Goal: Task Accomplishment & Management: Complete application form

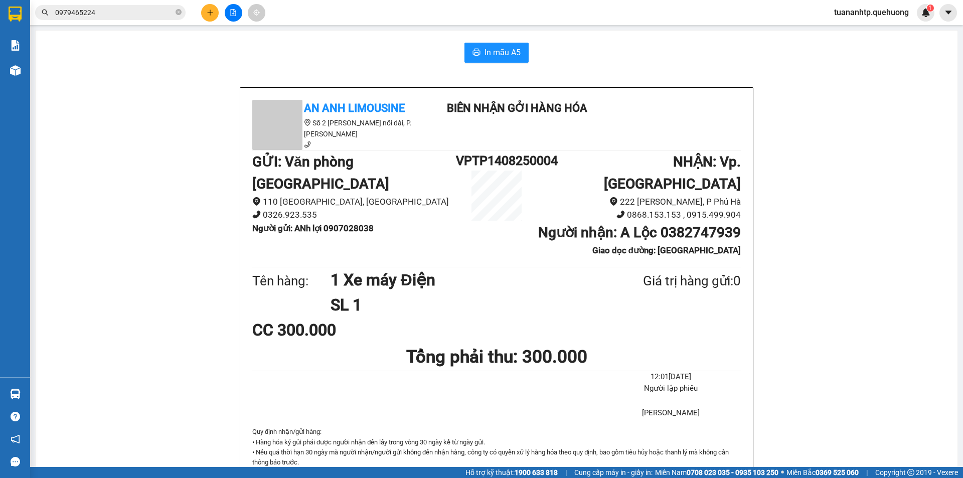
click at [204, 8] on button at bounding box center [210, 13] width 18 height 18
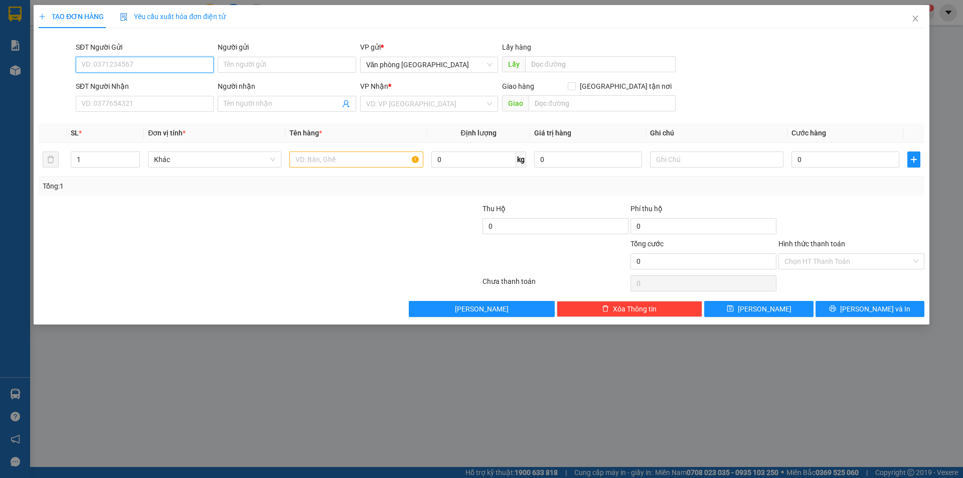
click at [162, 68] on input "SĐT Người Gửi" at bounding box center [145, 65] width 138 height 16
click at [249, 67] on input "Người gửi" at bounding box center [287, 65] width 138 height 16
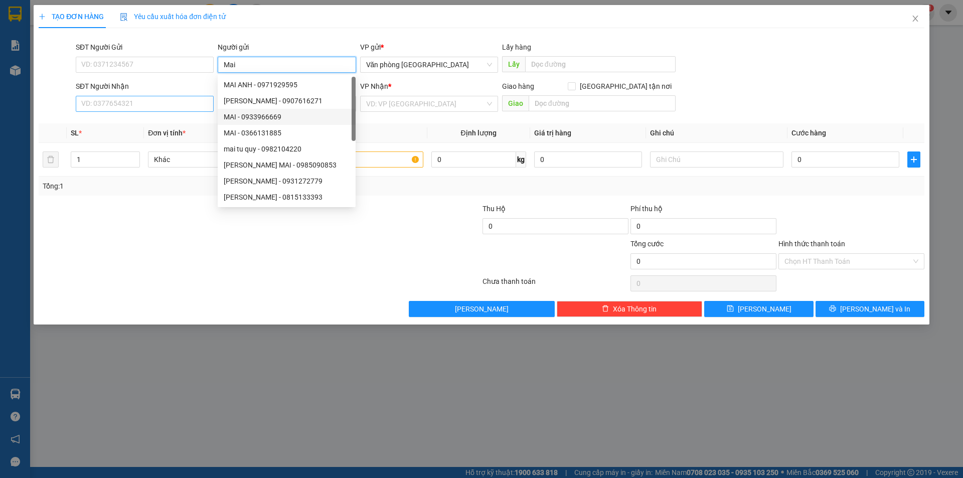
type input "Mai"
click at [140, 106] on input "SĐT Người Nhận" at bounding box center [145, 104] width 138 height 16
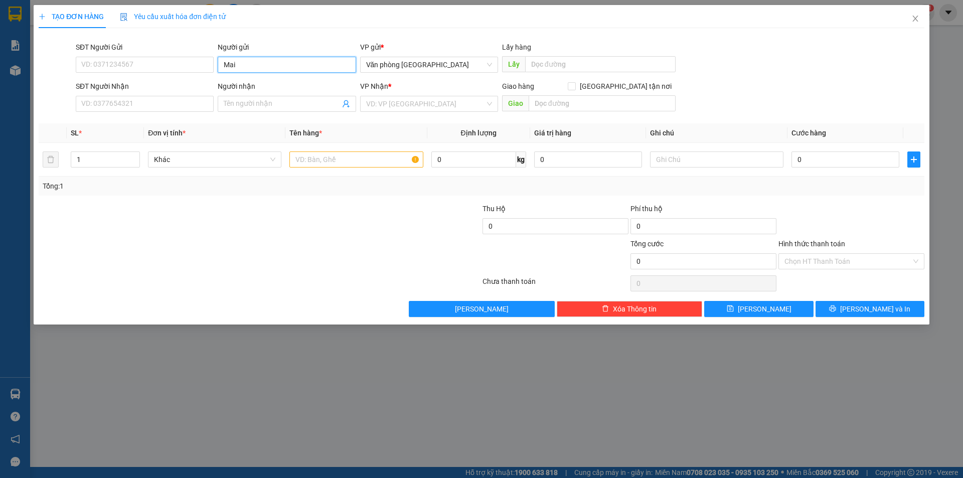
click at [242, 59] on input "Mai" at bounding box center [287, 65] width 138 height 16
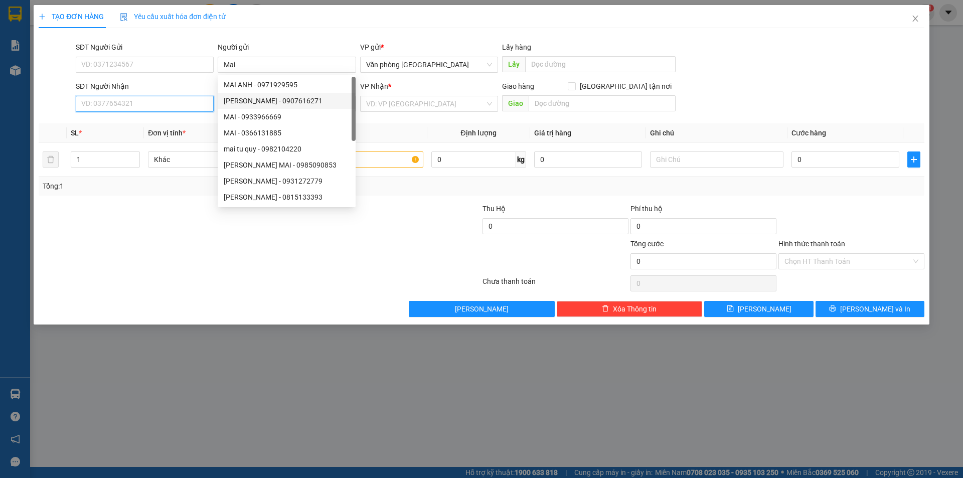
click at [176, 106] on input "SĐT Người Nhận" at bounding box center [145, 104] width 138 height 16
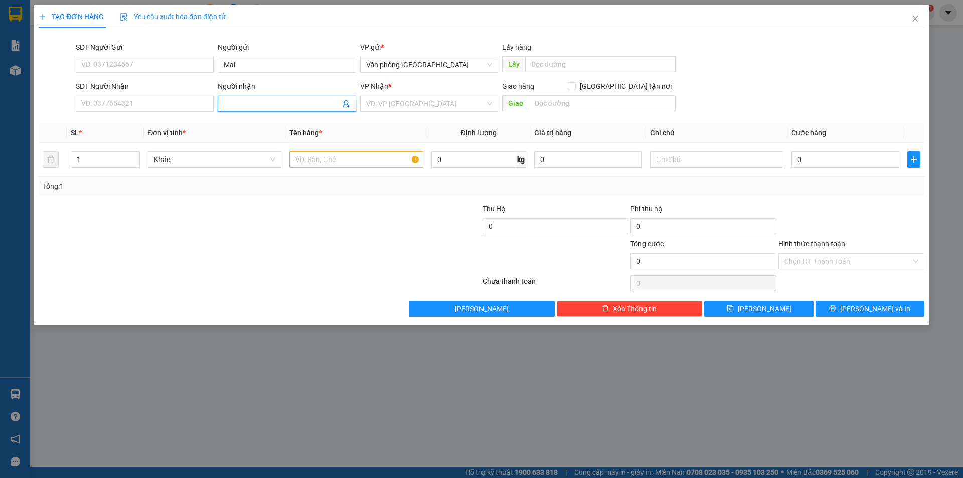
click at [239, 105] on input "Người nhận" at bounding box center [282, 103] width 116 height 11
paste input "Mai"
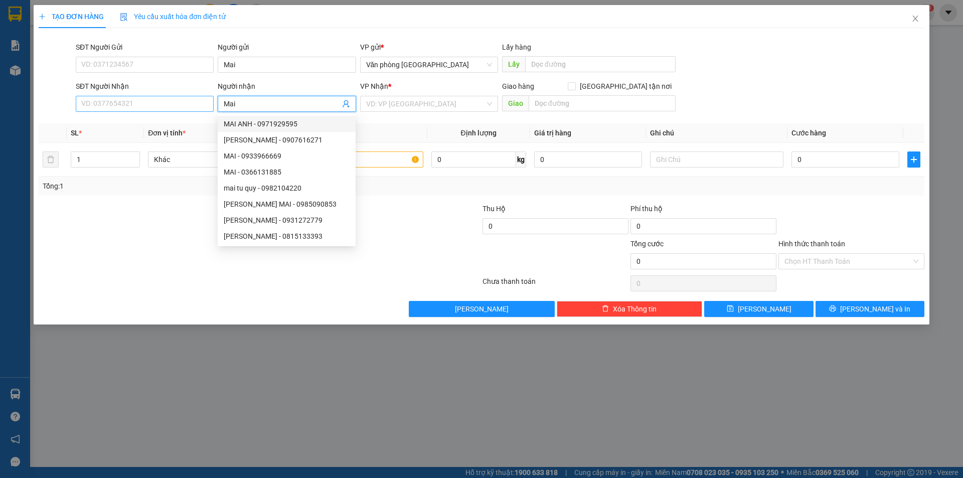
type input "Mai"
click at [160, 103] on input "SĐT Người Nhận" at bounding box center [145, 104] width 138 height 16
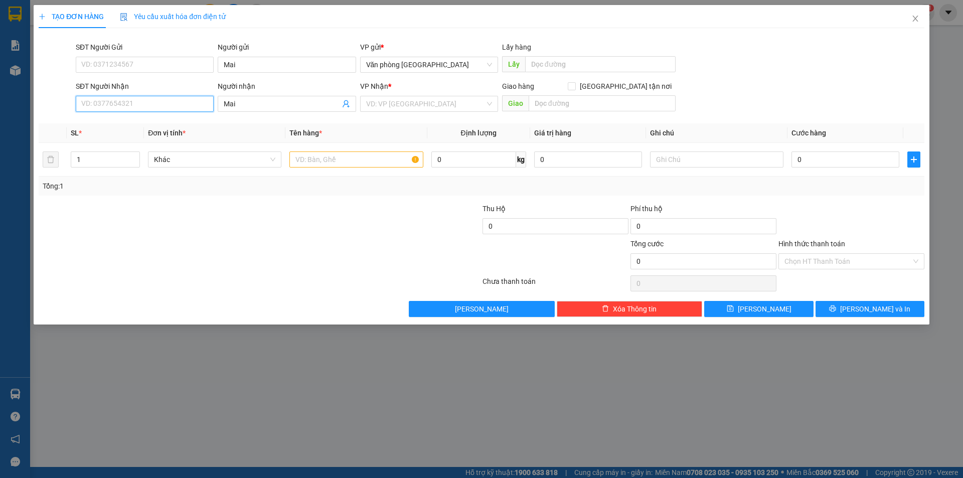
paste input "Mai"
type input "Mai"
click at [133, 101] on input "Mai" at bounding box center [145, 104] width 138 height 16
click at [132, 144] on div "0982502978 - Mai" at bounding box center [145, 139] width 126 height 11
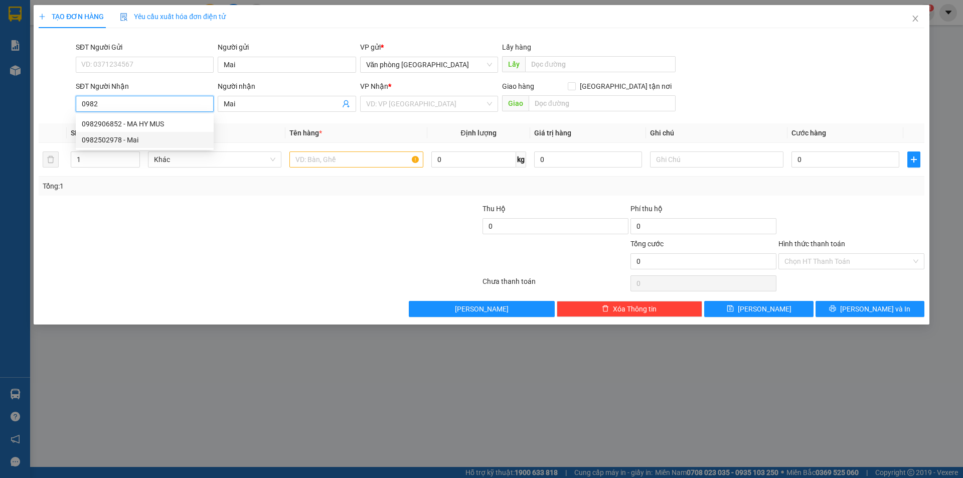
type input "0982502978"
type input "160.000"
type input "0982502978"
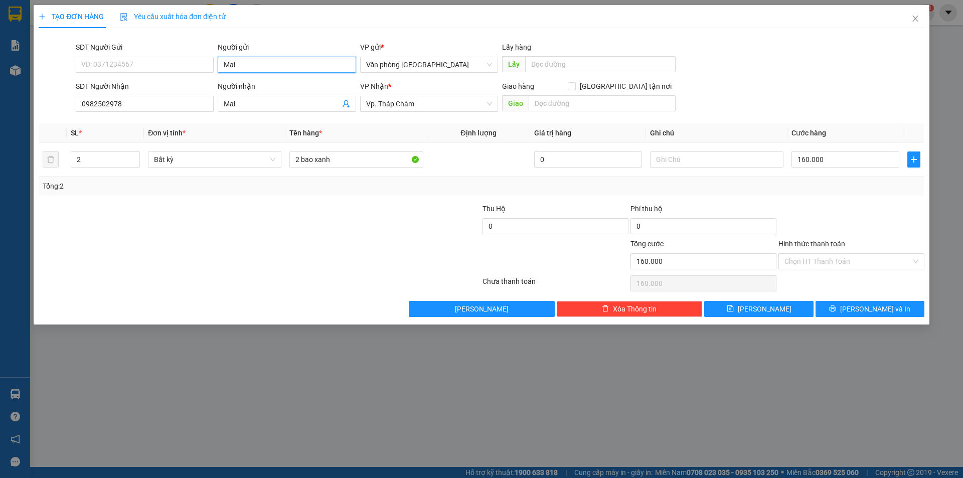
click at [247, 59] on input "Mai" at bounding box center [287, 65] width 138 height 16
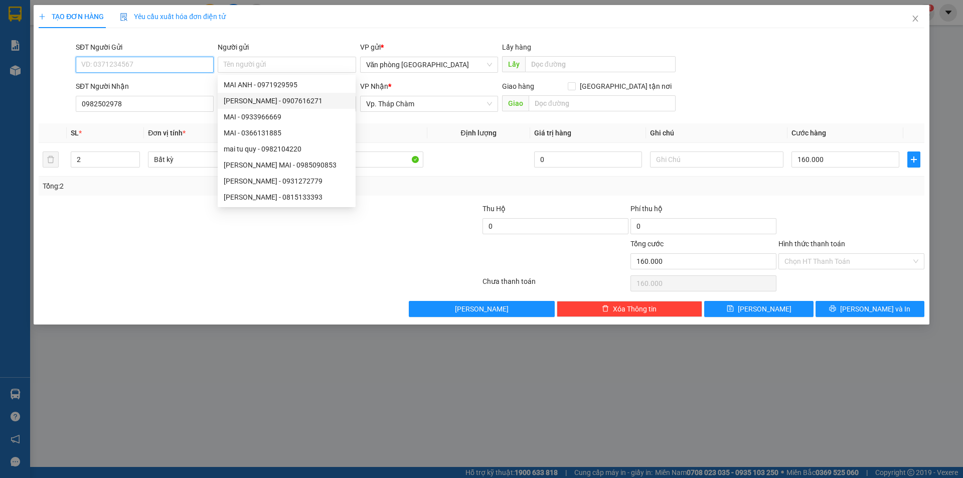
click at [170, 65] on input "SĐT Người Gửi" at bounding box center [145, 65] width 138 height 16
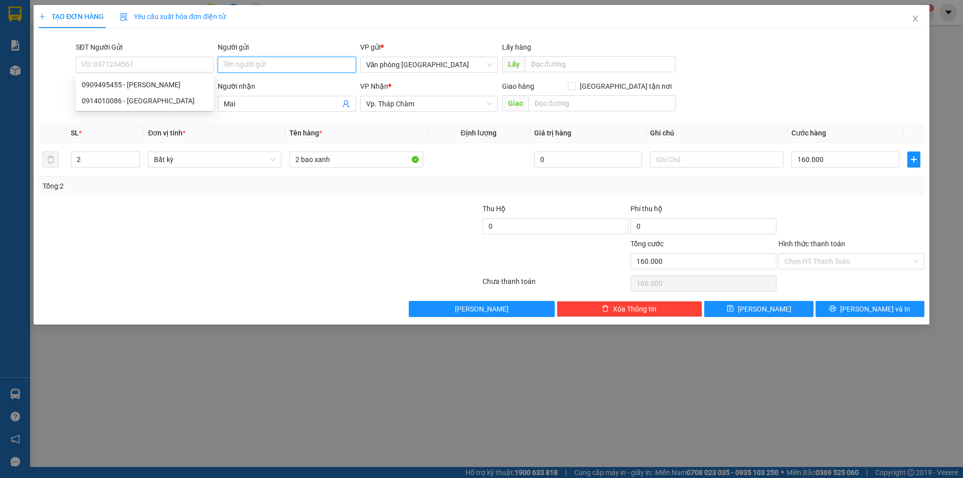
click at [251, 65] on input "Người gửi" at bounding box center [287, 65] width 138 height 16
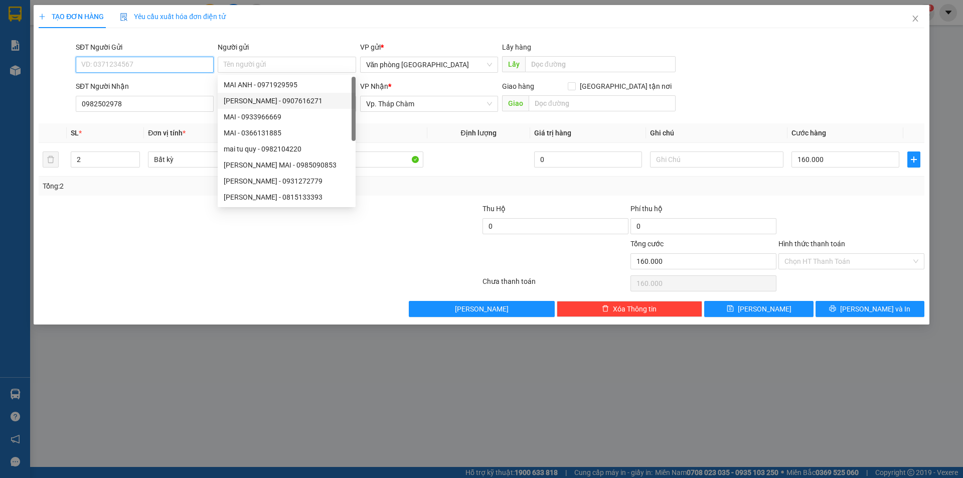
click at [159, 67] on input "SĐT Người Gửi" at bounding box center [145, 65] width 138 height 16
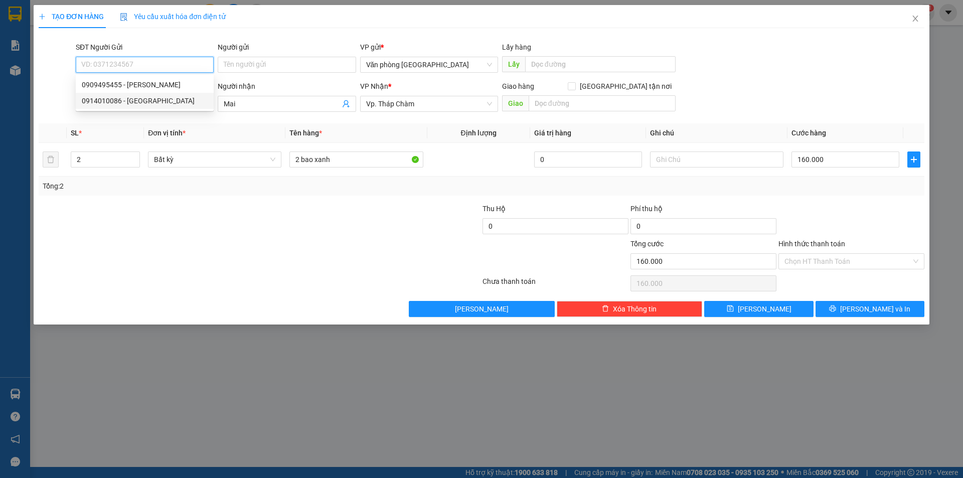
click at [120, 104] on div "0914010086 - [GEOGRAPHIC_DATA]" at bounding box center [145, 100] width 126 height 11
type input "0914010086"
type input "Hà"
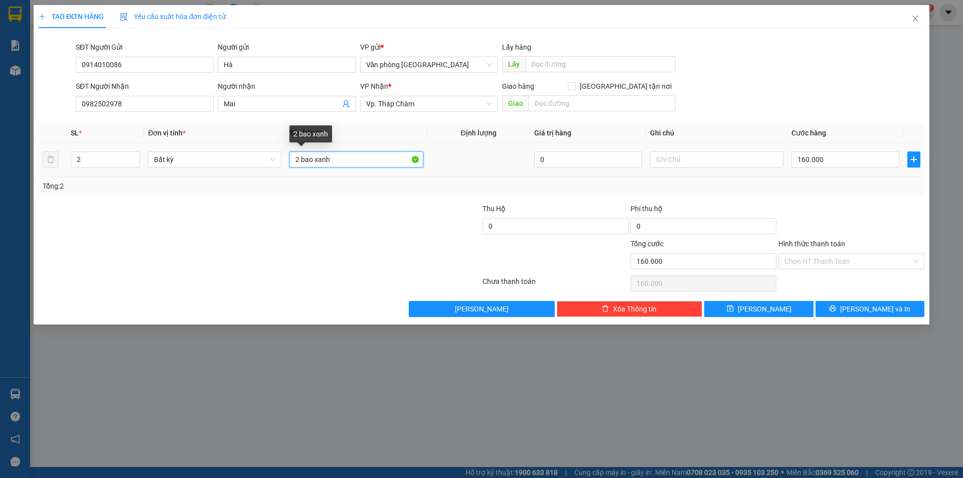
click at [337, 164] on input "2 bao xanh" at bounding box center [355, 160] width 133 height 16
click at [329, 160] on input "2 bao xanh" at bounding box center [355, 160] width 133 height 16
type input "1 bị trắng"
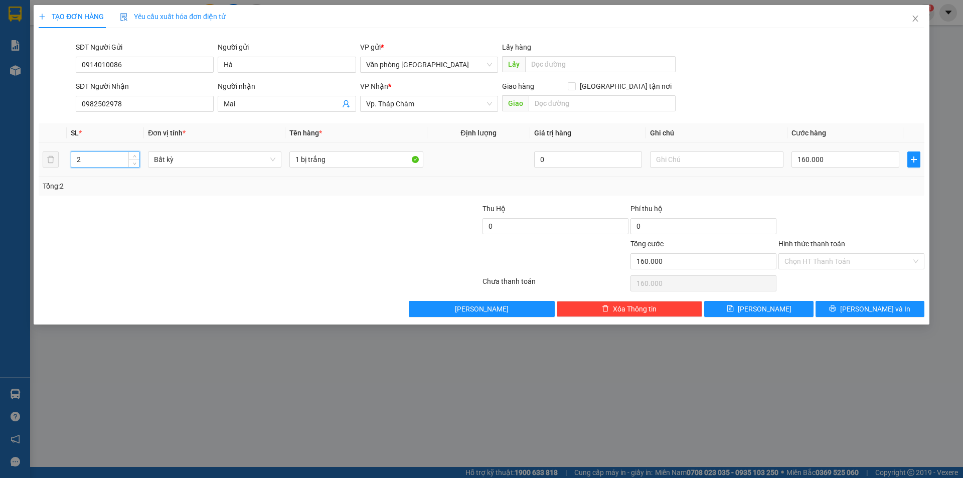
click at [88, 164] on input "2" at bounding box center [105, 159] width 68 height 15
click at [88, 165] on input "2" at bounding box center [105, 159] width 68 height 15
type input "1"
click at [845, 163] on input "160.000" at bounding box center [846, 160] width 108 height 16
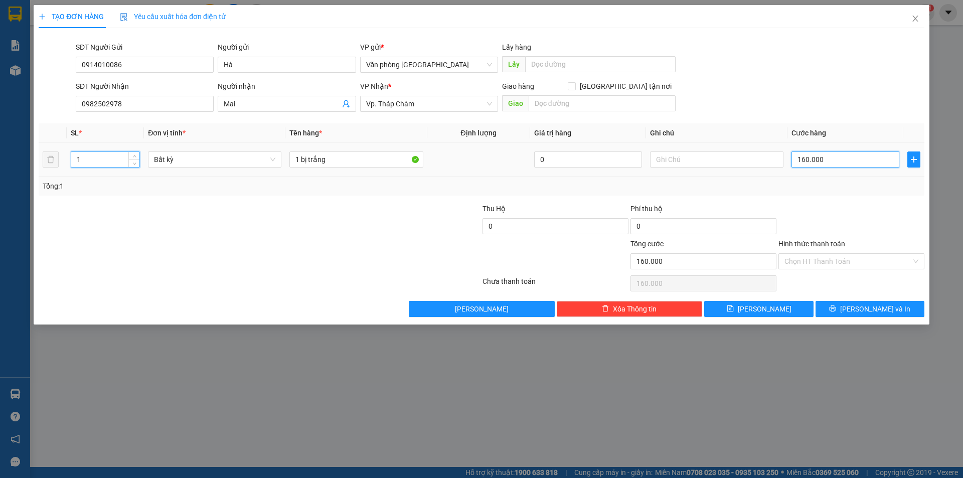
type input "0"
click at [844, 163] on input "0" at bounding box center [846, 160] width 108 height 16
type input "0"
type input "3"
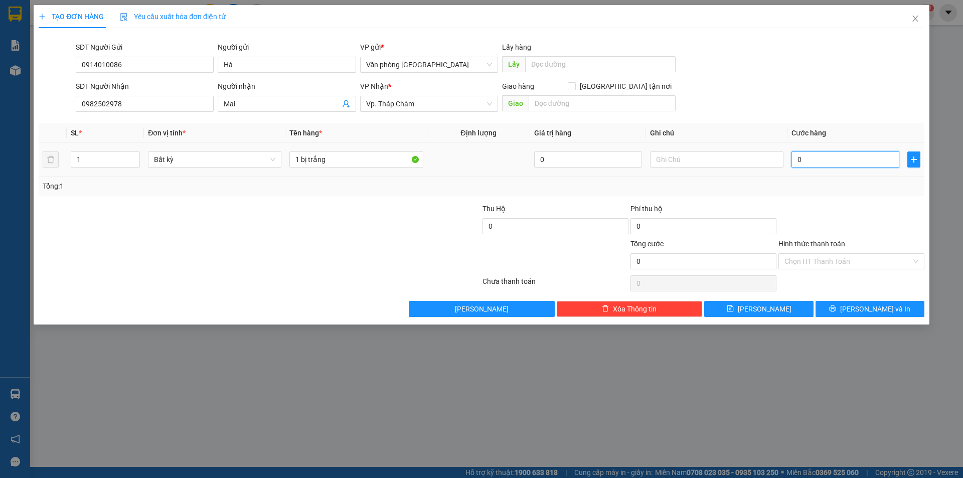
type input "3"
type input "03"
type input "30"
type input "030"
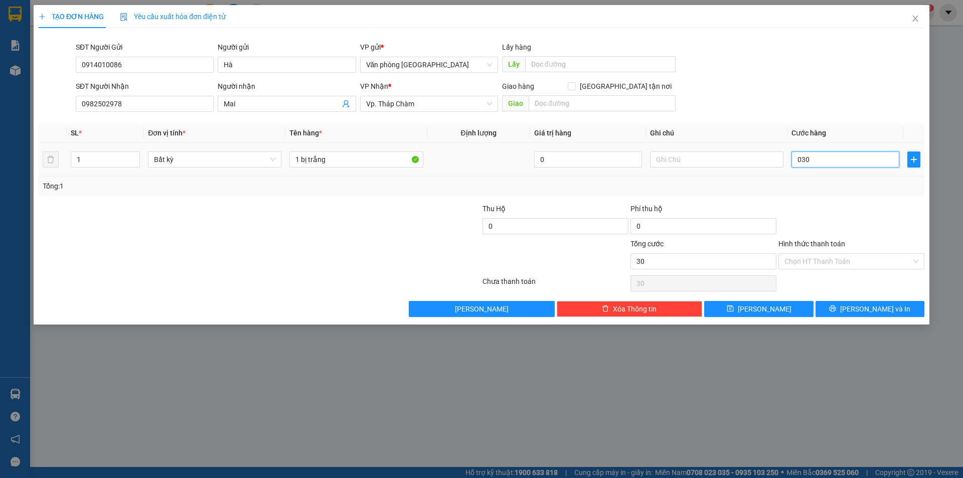
type input "3"
type input "03"
type input "0"
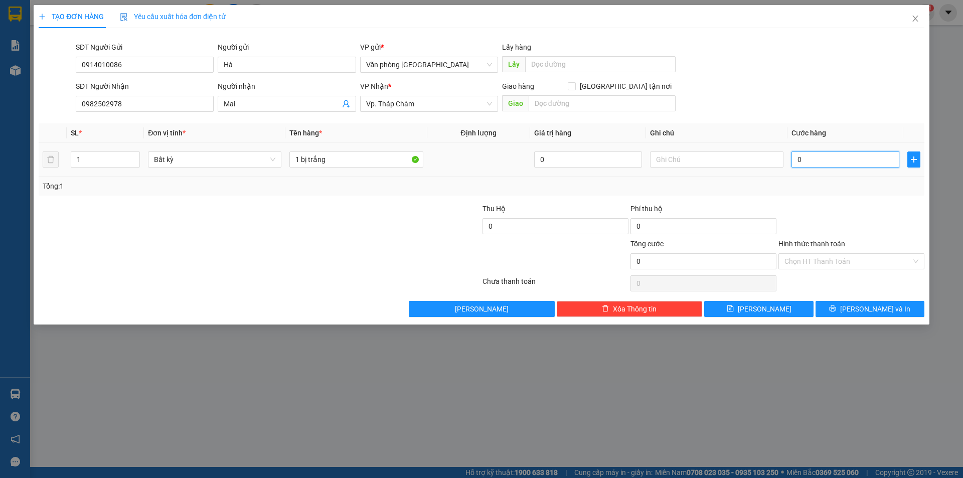
click at [822, 159] on input "0" at bounding box center [846, 160] width 108 height 16
type input "0"
type input "3"
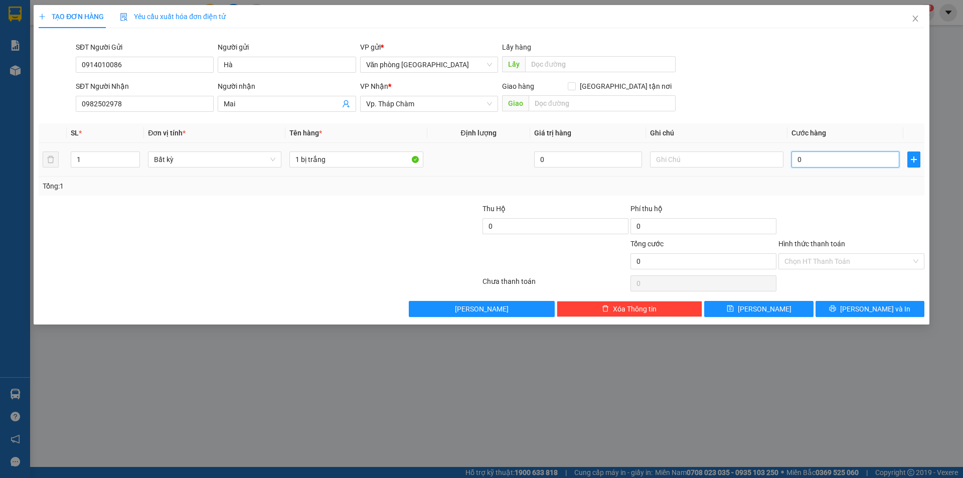
type input "3"
type input "03"
type input "30"
type input "030"
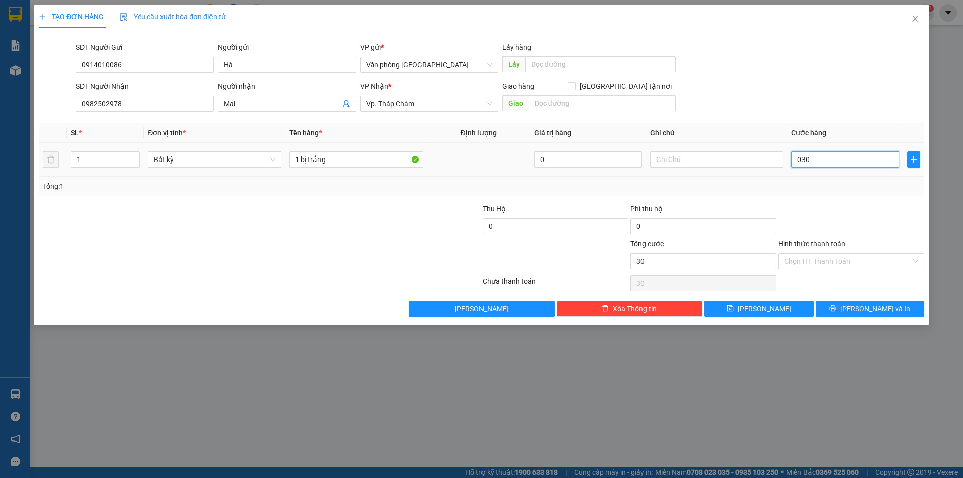
type input "300"
type input "0.300"
type input "3.000"
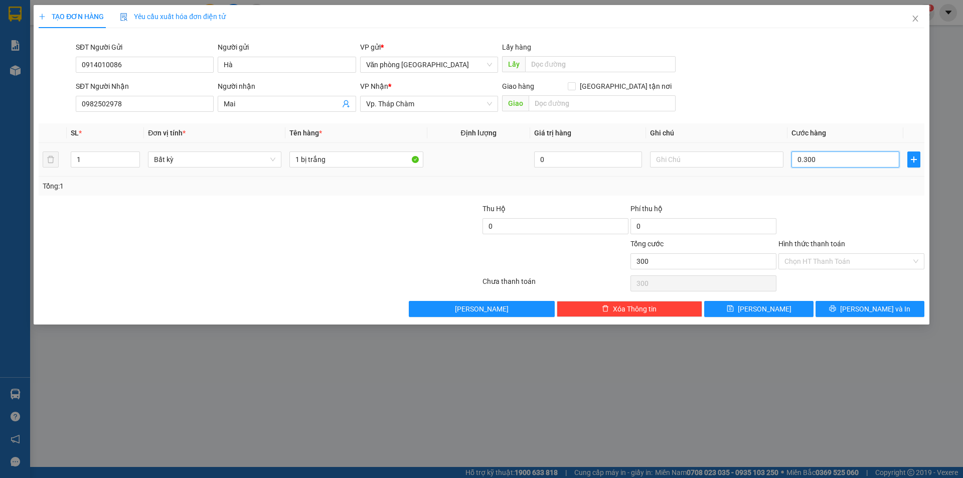
type input "03.000"
type input "30.000"
click at [801, 159] on input "030.000" at bounding box center [846, 160] width 108 height 16
type input "30.000"
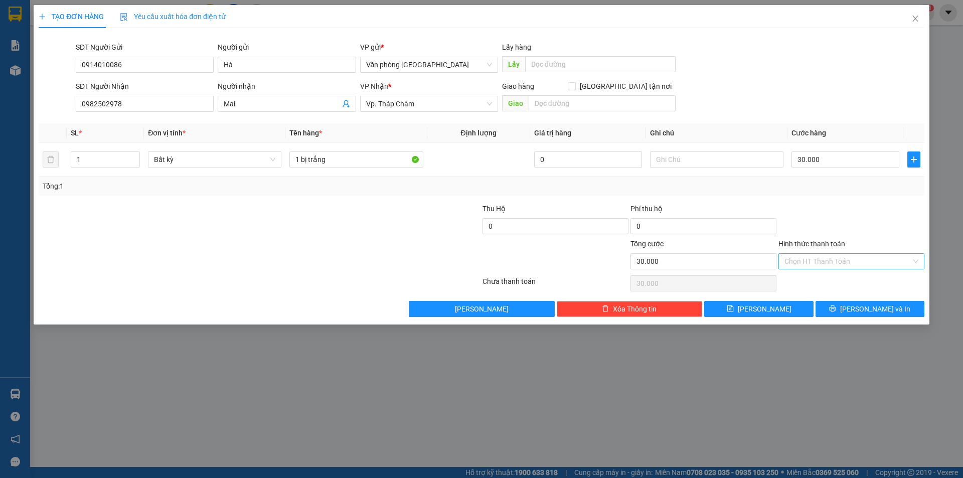
click at [818, 260] on input "Hình thức thanh toán" at bounding box center [848, 261] width 127 height 15
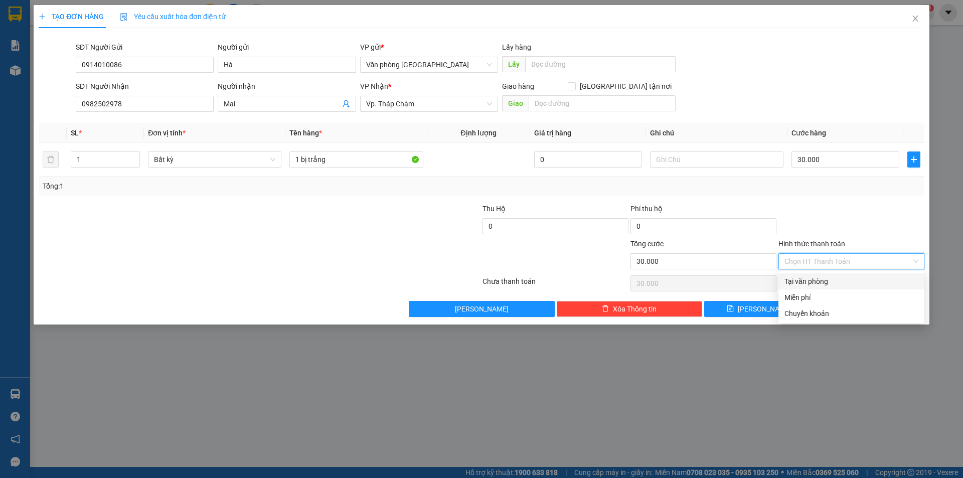
click at [826, 284] on div "Tại văn phòng" at bounding box center [852, 281] width 134 height 11
type input "0"
click at [848, 306] on button "[PERSON_NAME] và In" at bounding box center [870, 309] width 109 height 16
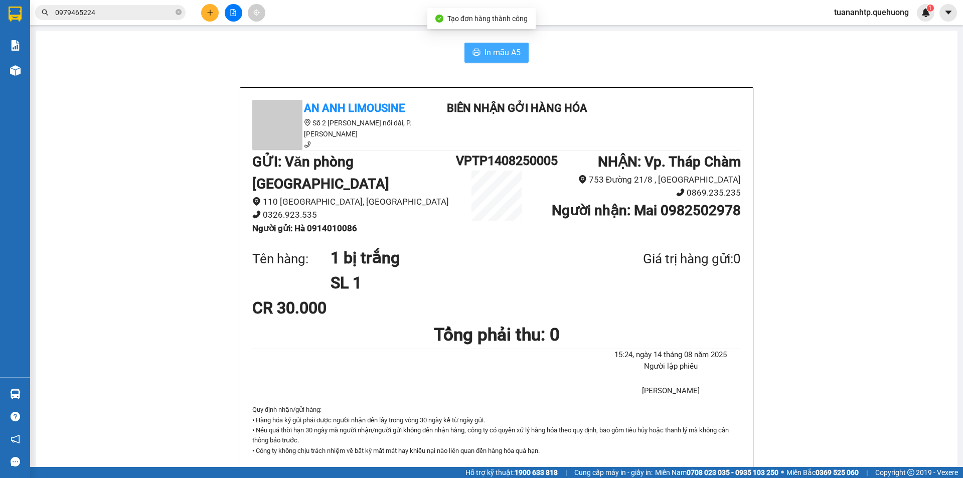
click at [494, 49] on span "In mẫu A5" at bounding box center [503, 52] width 36 height 13
click at [203, 10] on button at bounding box center [210, 13] width 18 height 18
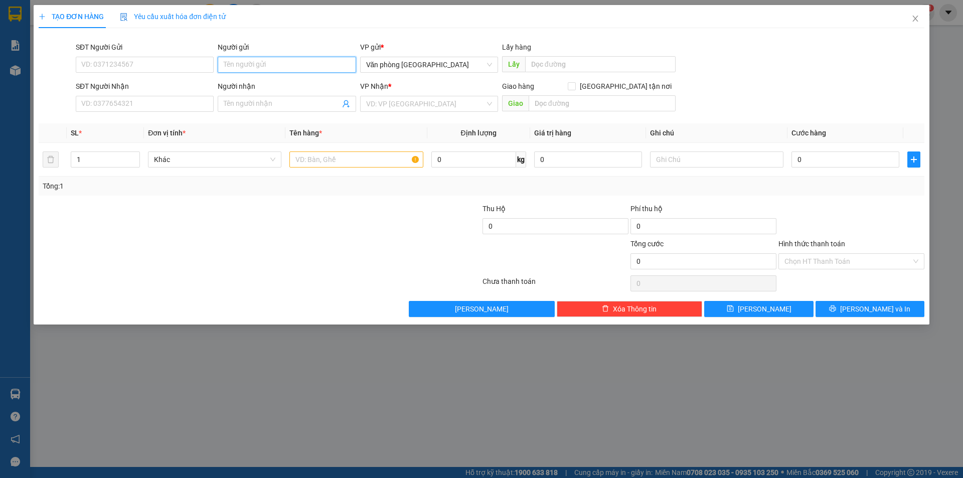
click at [273, 64] on input "Người gửi" at bounding box center [287, 65] width 138 height 16
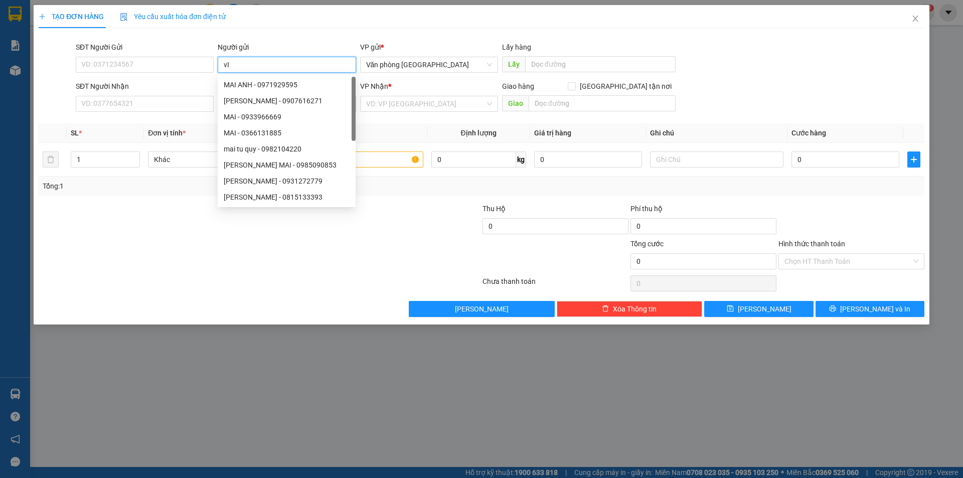
type input "v"
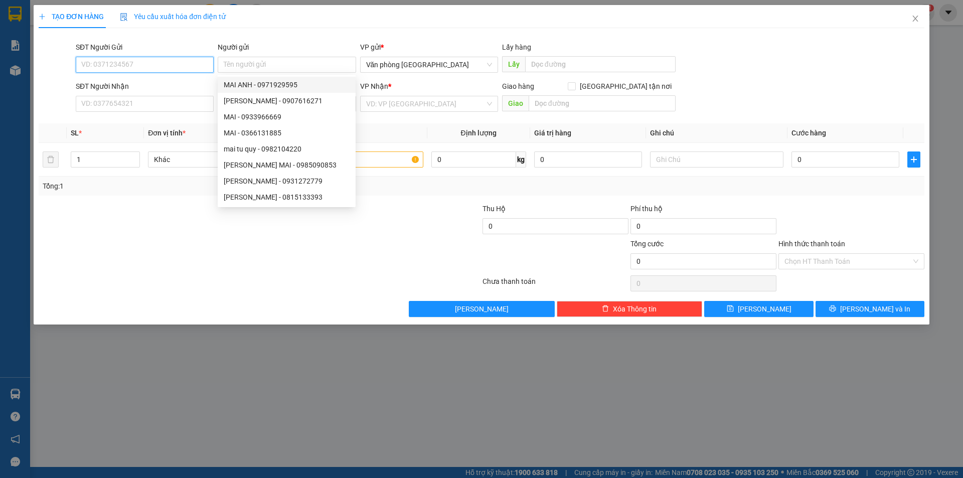
click at [126, 62] on input "SĐT Người Gửi" at bounding box center [145, 65] width 138 height 16
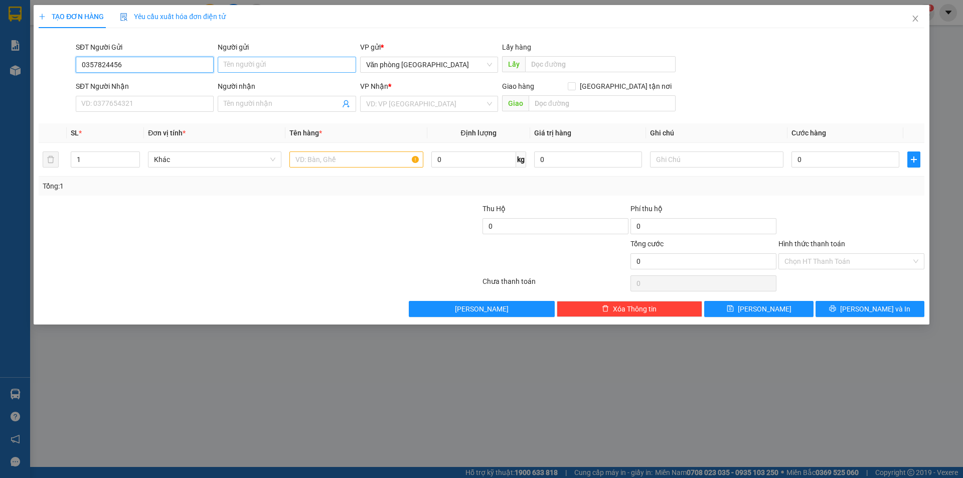
type input "0357824456"
click at [255, 67] on input "Người gửi" at bounding box center [287, 65] width 138 height 16
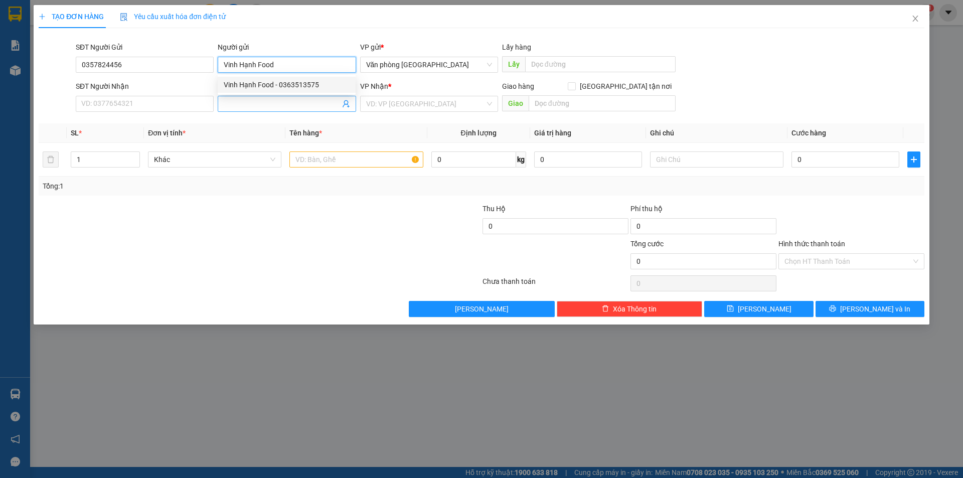
type input "Vinh Hạnh Food"
click at [244, 105] on input "Người nhận" at bounding box center [282, 103] width 116 height 11
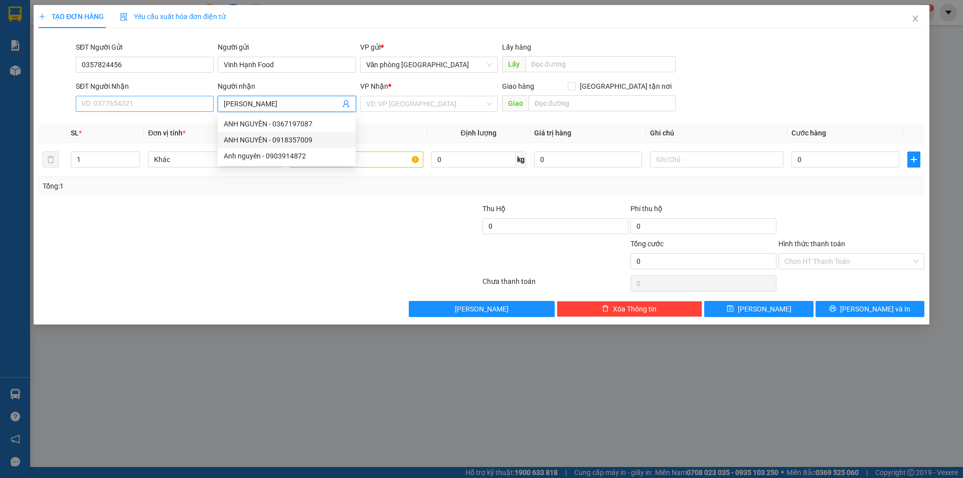
type input "[PERSON_NAME]"
click at [149, 100] on input "SĐT Người Nhận" at bounding box center [145, 104] width 138 height 16
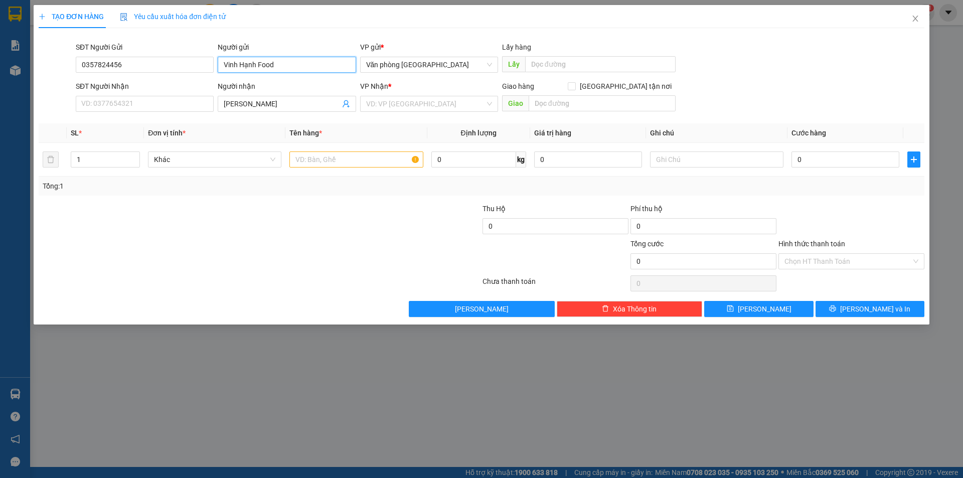
click at [276, 66] on input "Vinh Hạnh Food" at bounding box center [287, 65] width 138 height 16
type input "Vinh Hạnh Food"
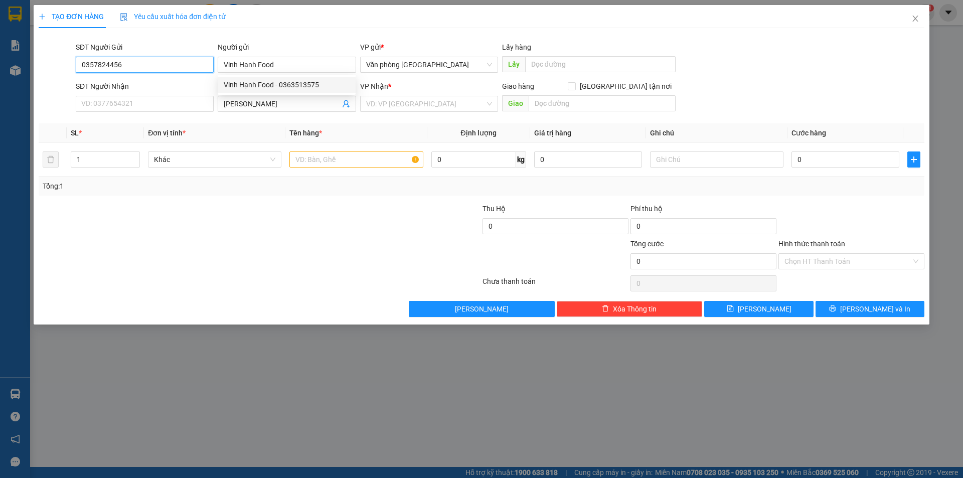
click at [150, 64] on input "0357824456" at bounding box center [145, 65] width 138 height 16
type input "0907172722"
click at [157, 106] on input "SĐT Người Nhận" at bounding box center [145, 104] width 138 height 16
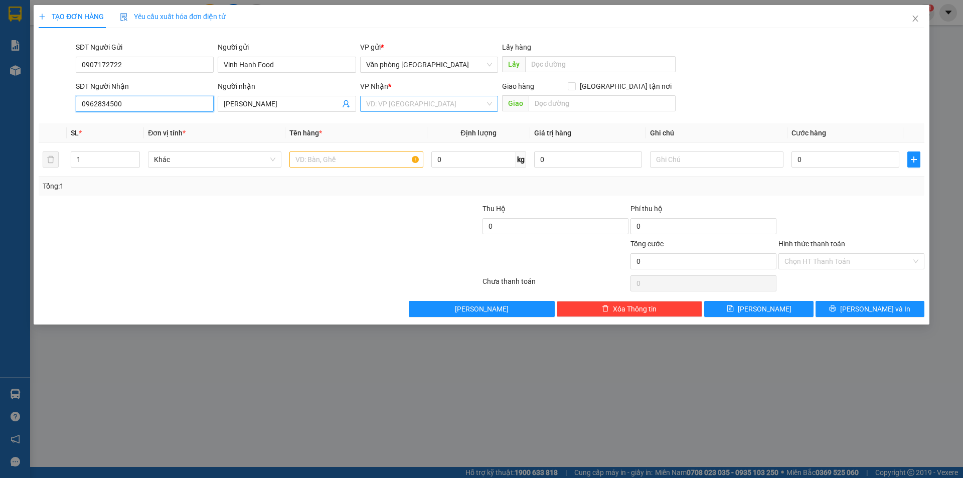
type input "0962834500"
click at [395, 103] on input "search" at bounding box center [425, 103] width 119 height 15
type input "D"
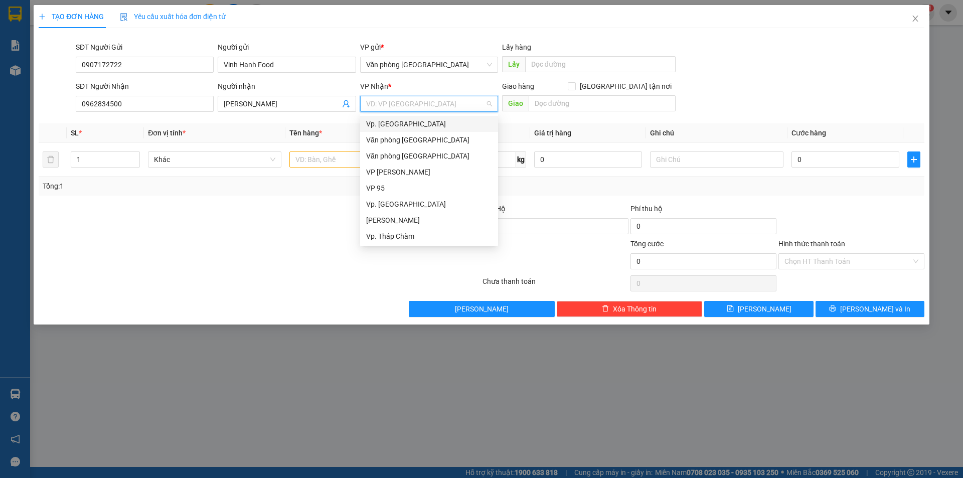
click at [397, 124] on div "Vp. [GEOGRAPHIC_DATA]" at bounding box center [429, 123] width 126 height 11
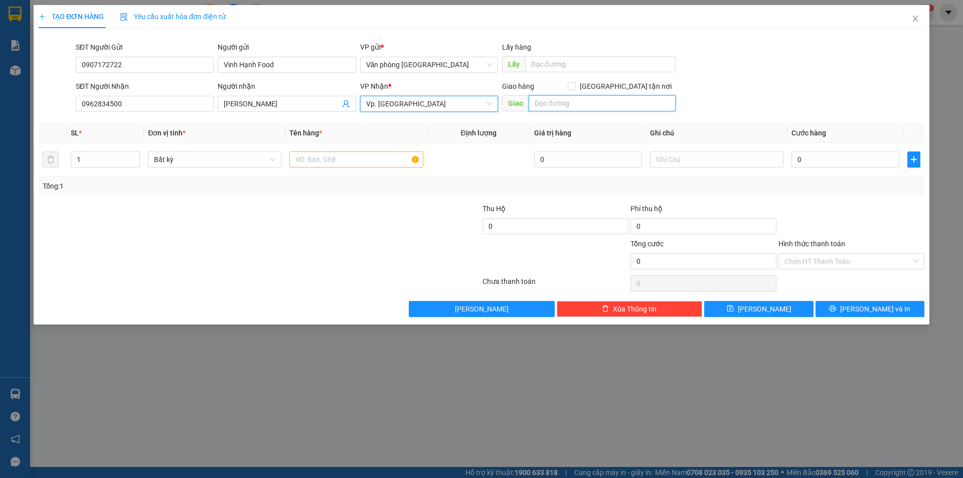
click at [592, 104] on input "text" at bounding box center [602, 103] width 147 height 16
type input "[PERSON_NAME]"
drag, startPoint x: 350, startPoint y: 143, endPoint x: 347, endPoint y: 149, distance: 6.3
click at [349, 147] on table "SL * Đơn vị tính * Tên hàng * Định lượng Giá trị hàng Ghi chú Cước hàng 1 Bất k…" at bounding box center [482, 149] width 886 height 53
click at [334, 157] on input "text" at bounding box center [355, 160] width 133 height 16
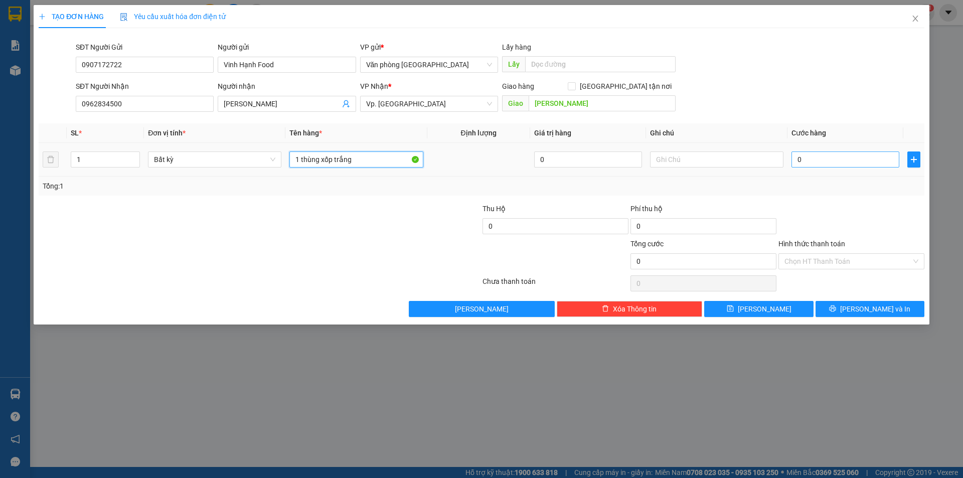
type input "1 thùng xốp trắng"
click at [845, 163] on input "0" at bounding box center [846, 160] width 108 height 16
click at [797, 158] on input "0" at bounding box center [846, 160] width 108 height 16
type input "50"
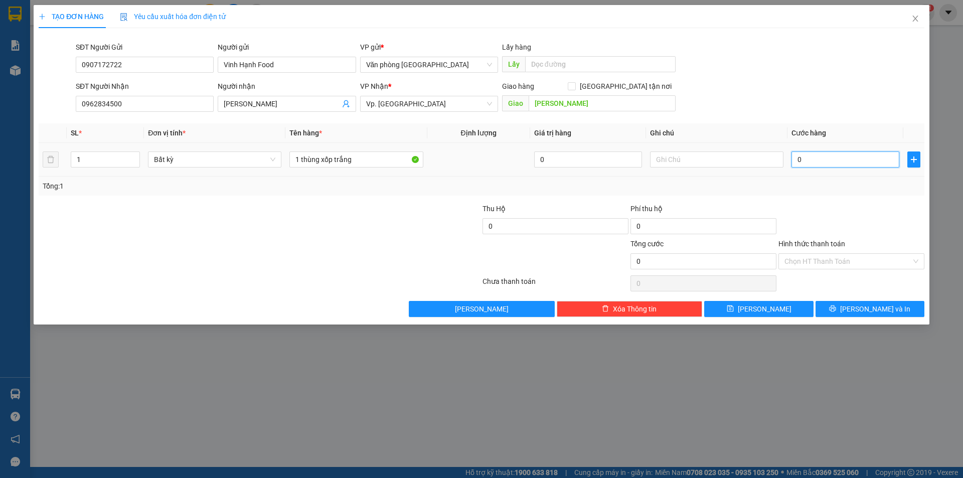
type input "50"
type input "500"
type input "5.000"
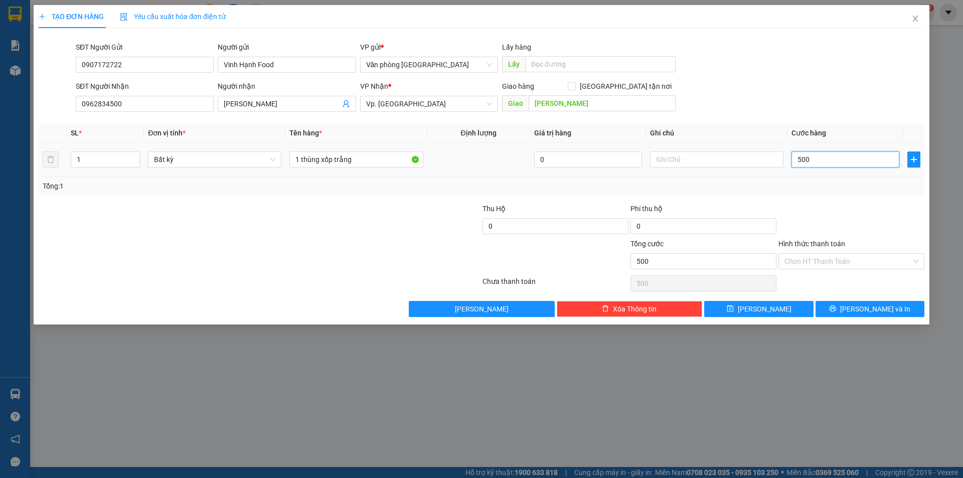
type input "5.000"
type input "50.000"
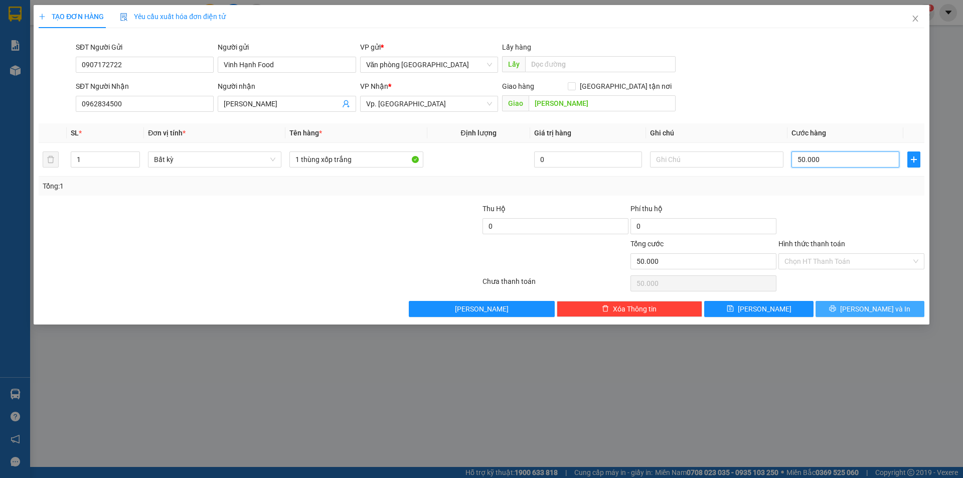
type input "50.000"
click at [836, 310] on icon "printer" at bounding box center [833, 309] width 7 height 7
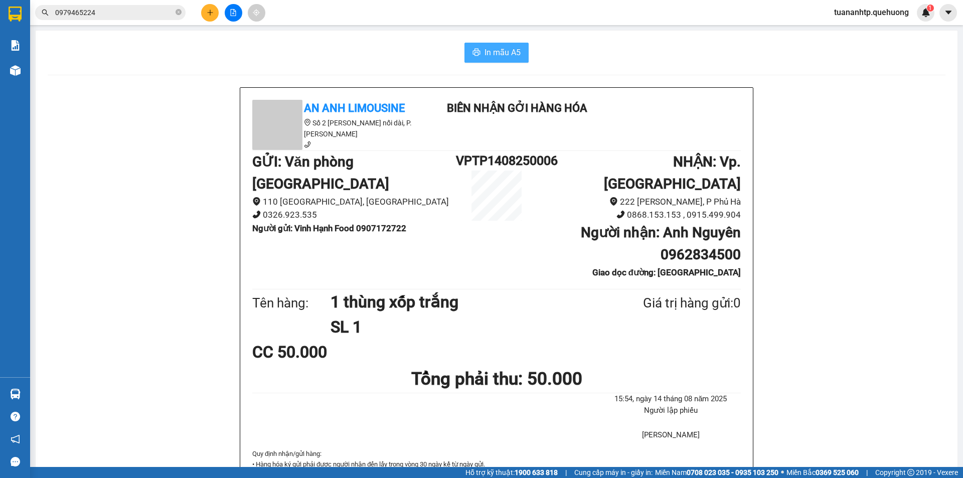
click at [485, 54] on span "In mẫu A5" at bounding box center [503, 52] width 36 height 13
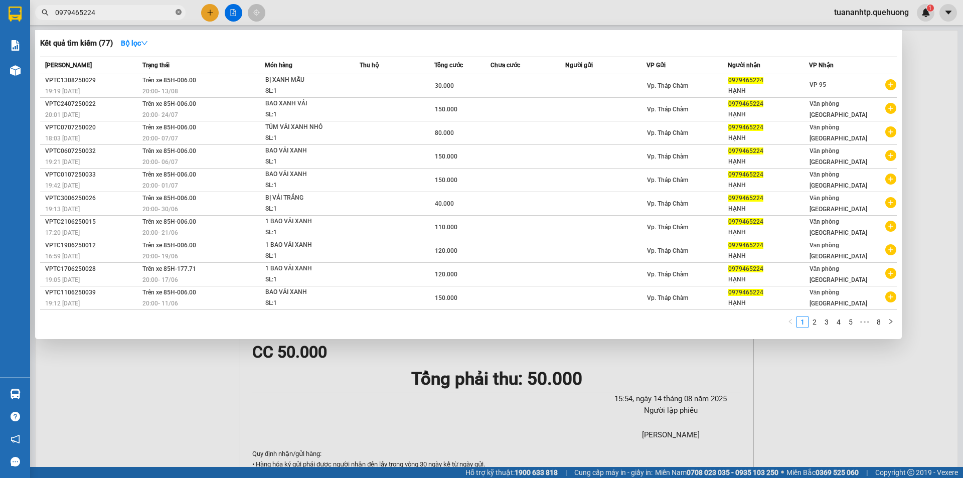
click at [181, 14] on icon "close-circle" at bounding box center [179, 12] width 6 height 6
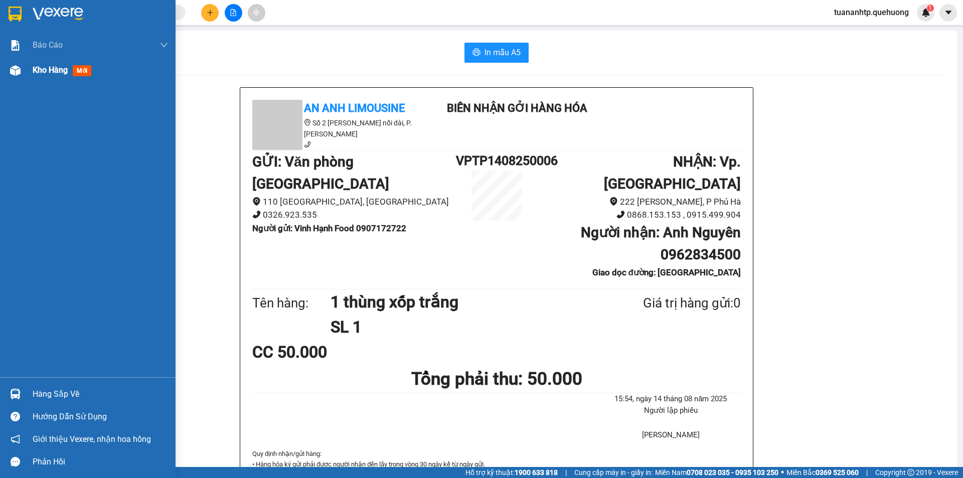
click at [50, 75] on div "Kho hàng mới" at bounding box center [64, 70] width 63 height 13
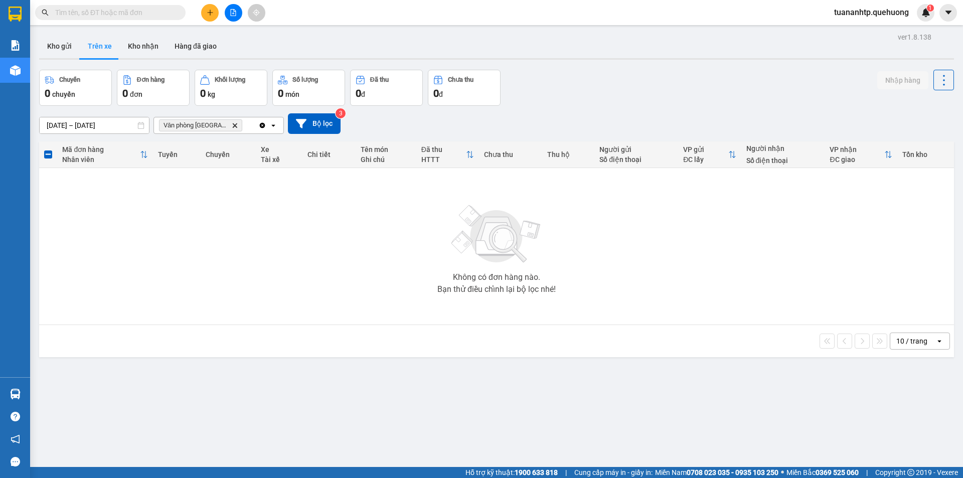
click at [232, 126] on icon "Delete" at bounding box center [235, 125] width 6 height 6
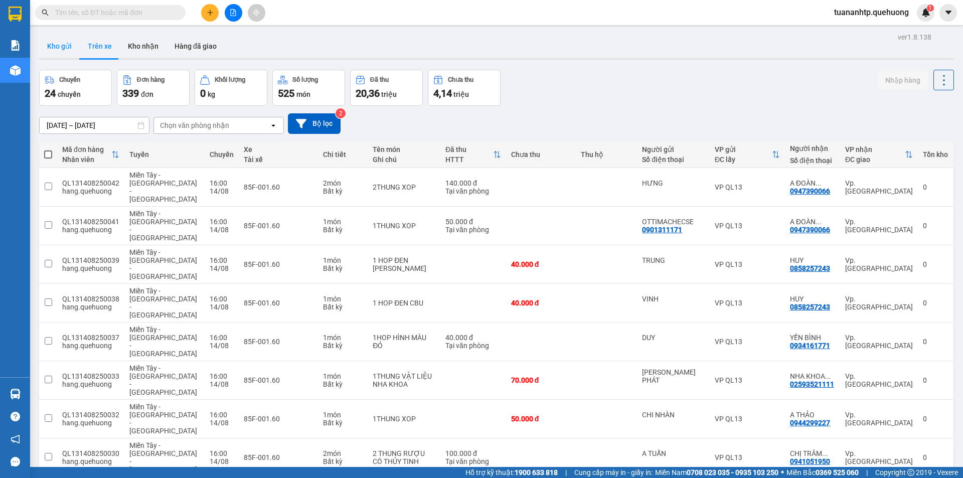
click at [61, 46] on button "Kho gửi" at bounding box center [59, 46] width 41 height 24
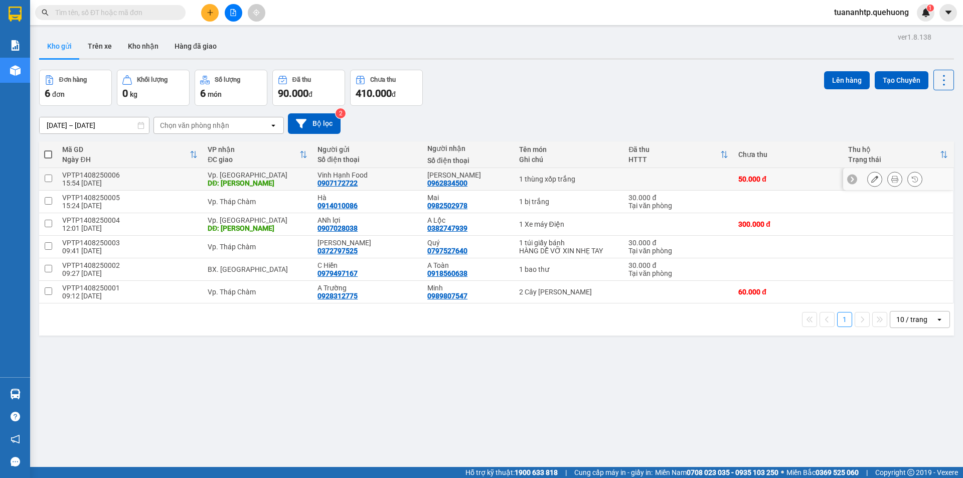
click at [871, 179] on icon at bounding box center [874, 179] width 7 height 7
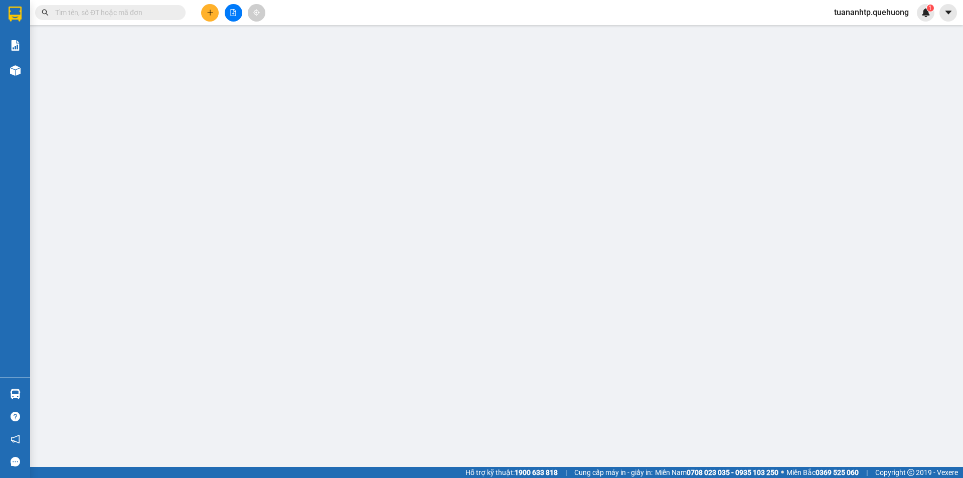
type input "0907172722"
type input "Vinh Hạnh Food"
type input "0962834500"
type input "[PERSON_NAME]"
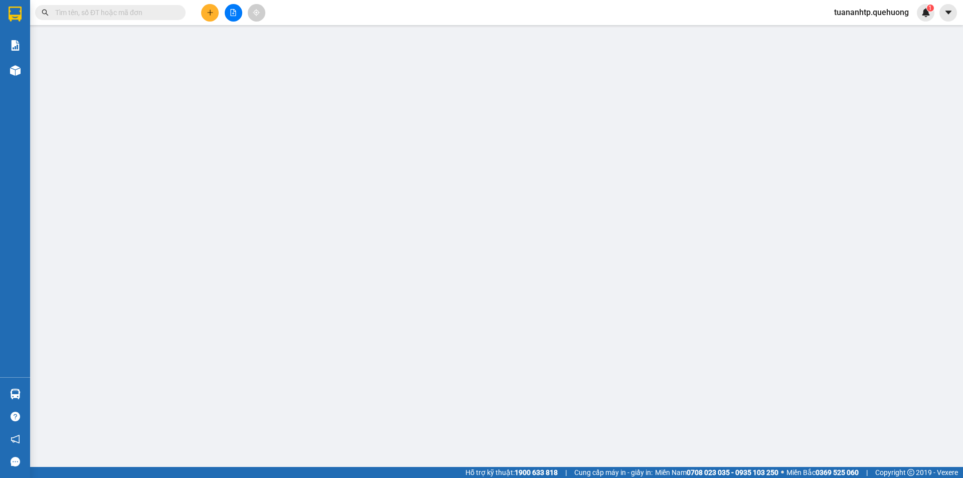
type input "50.000"
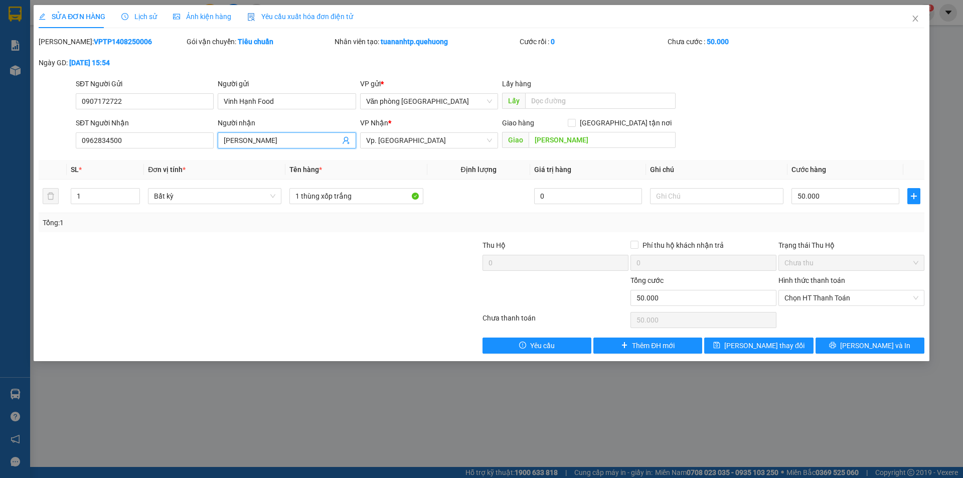
click at [270, 138] on input "[PERSON_NAME]" at bounding box center [282, 140] width 116 height 11
type input "[PERSON_NAME]"
click at [873, 345] on span "[PERSON_NAME] và In" at bounding box center [875, 345] width 70 height 11
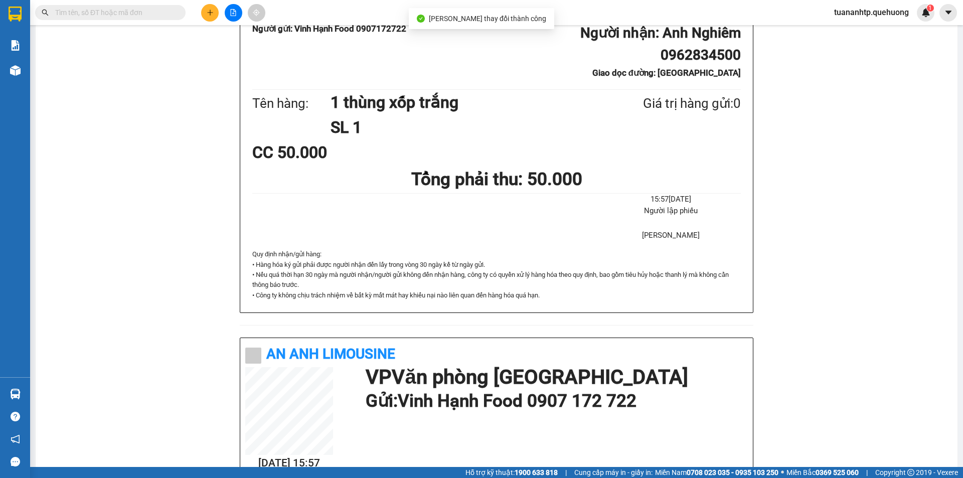
scroll to position [201, 0]
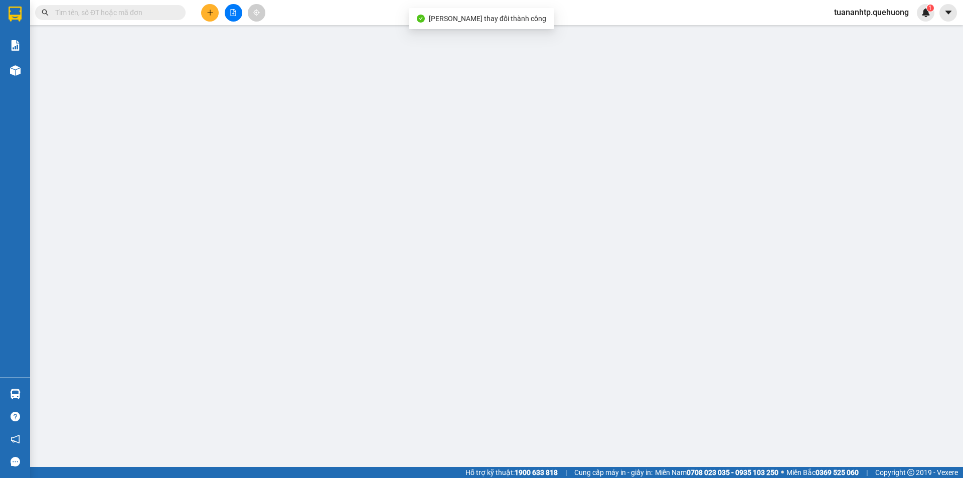
type input "0907172722"
type input "Vinh Hạnh Food"
type input "0962834500"
type input "[PERSON_NAME]"
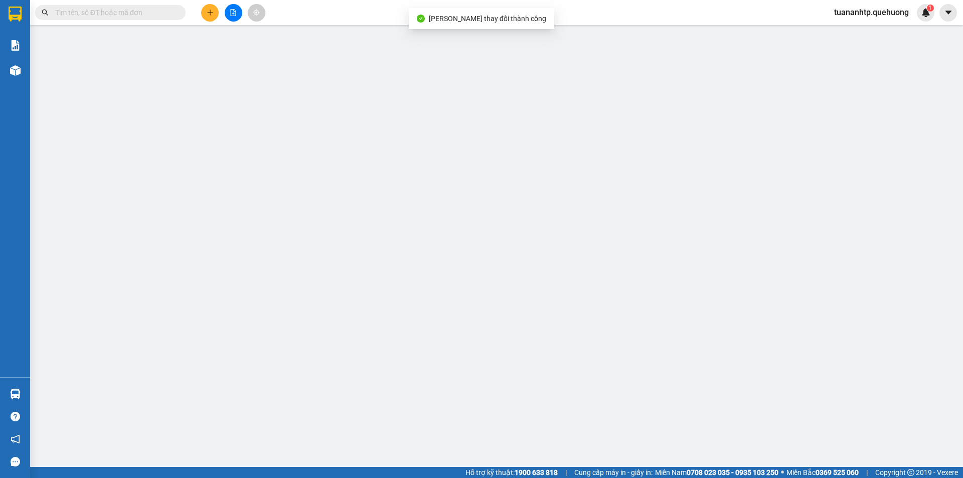
type input "50.000"
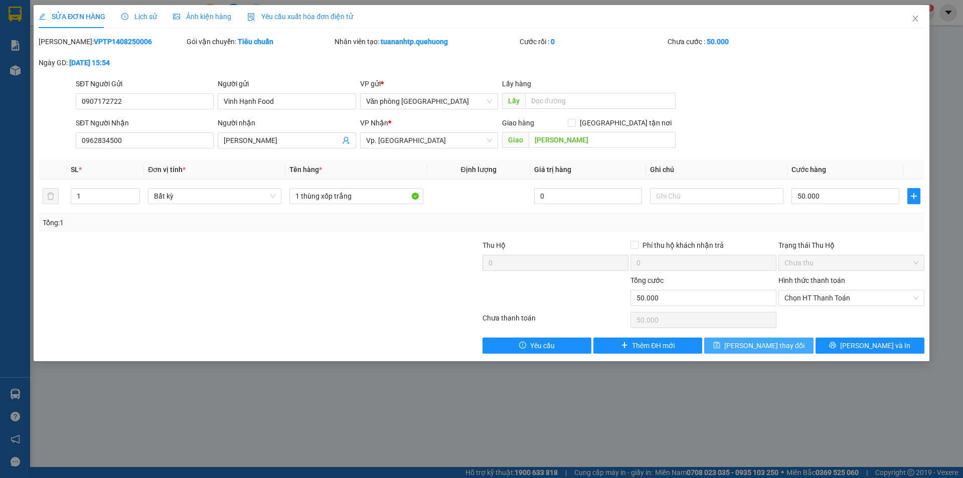
click at [762, 344] on span "[PERSON_NAME] thay đổi" at bounding box center [764, 345] width 80 height 11
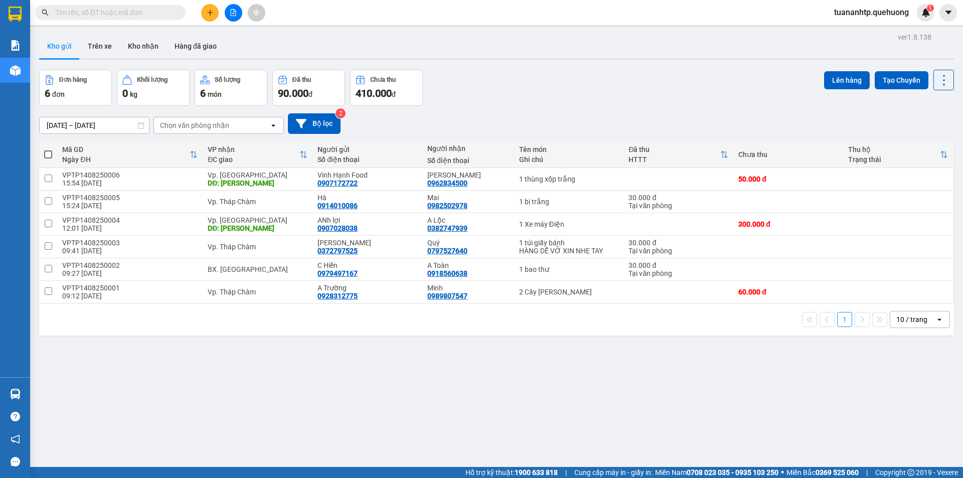
click at [207, 10] on icon "plus" at bounding box center [210, 12] width 7 height 7
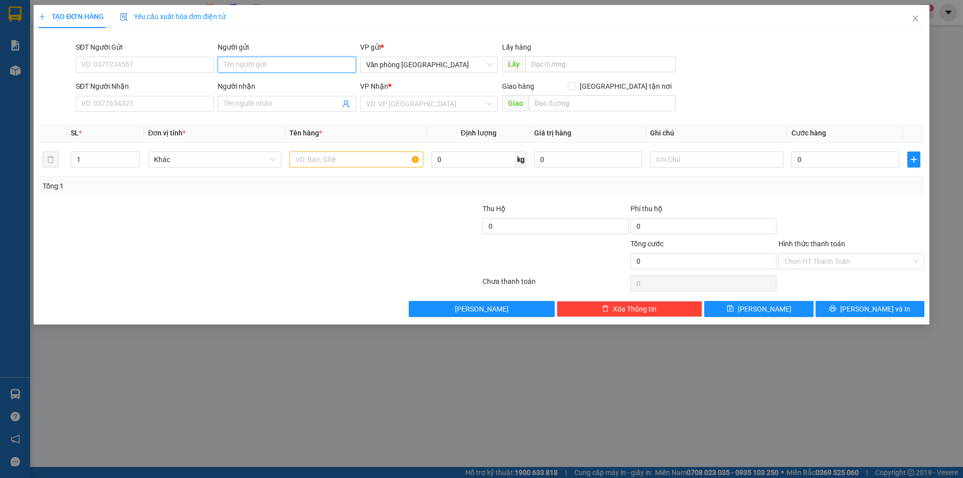
click at [237, 61] on input "Người gửi" at bounding box center [287, 65] width 138 height 16
click at [166, 66] on input "SĐT Người Gửi" at bounding box center [145, 65] width 138 height 16
click at [253, 62] on input "Người gửi" at bounding box center [287, 65] width 138 height 16
click at [94, 65] on input "0347538687" at bounding box center [145, 65] width 138 height 16
type input "0387538687"
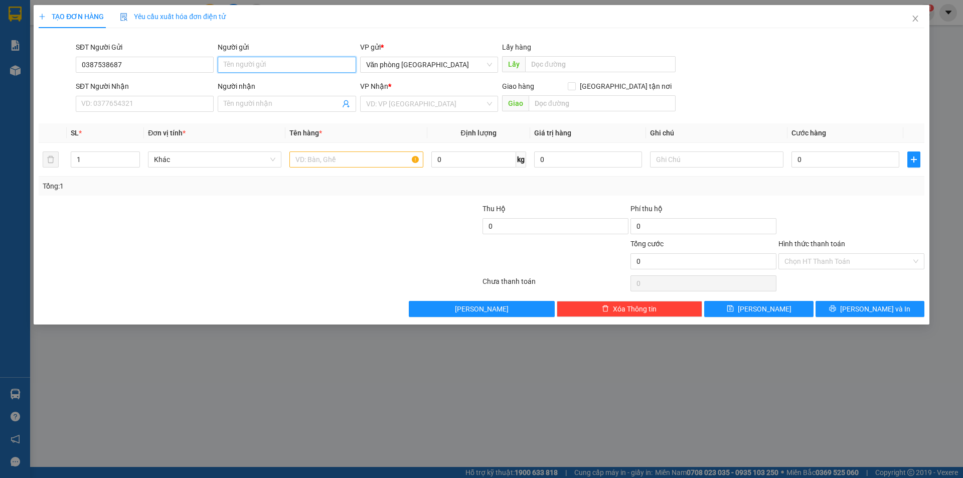
click at [253, 63] on input "Người gửi" at bounding box center [287, 65] width 138 height 16
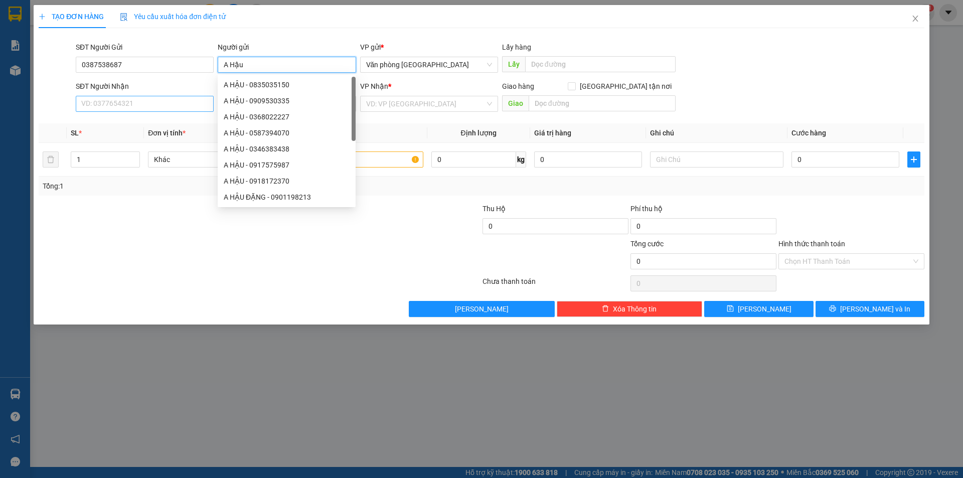
type input "A Hậu"
click at [104, 102] on input "SĐT Người Nhận" at bounding box center [145, 104] width 138 height 16
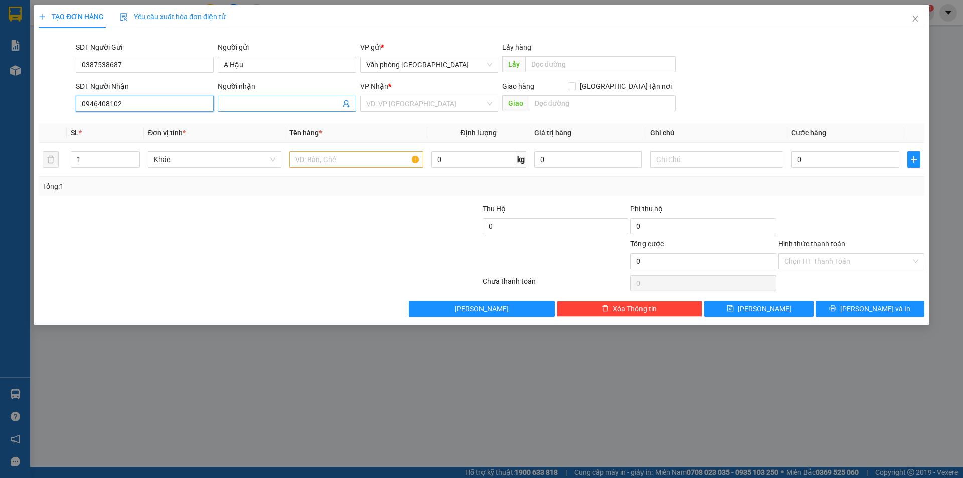
type input "0946408102"
click at [232, 103] on input "Người nhận" at bounding box center [282, 103] width 116 height 11
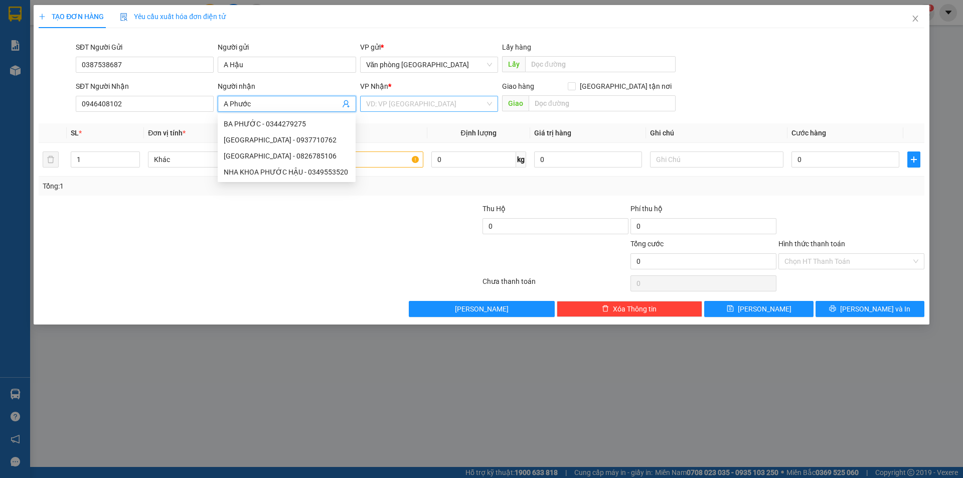
type input "A Phước"
click at [392, 104] on input "search" at bounding box center [425, 103] width 119 height 15
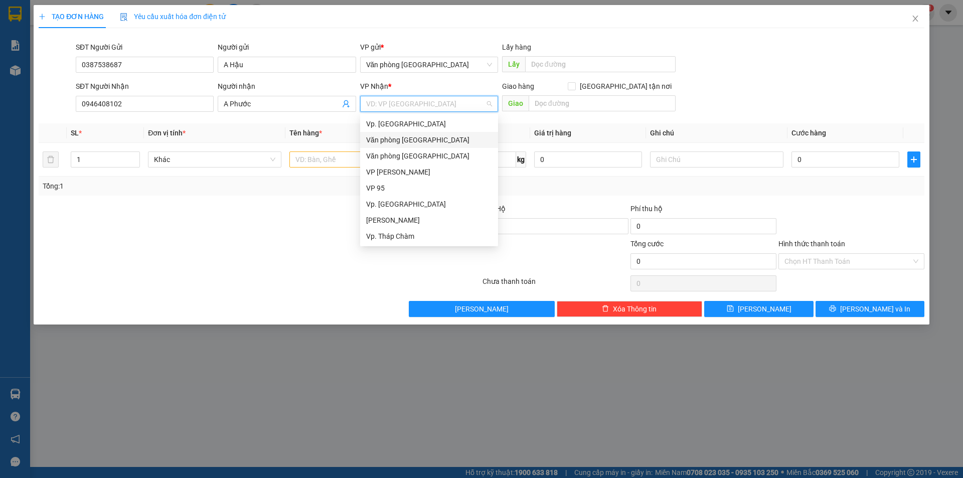
type input "N"
click at [403, 218] on div "BX. [GEOGRAPHIC_DATA]" at bounding box center [429, 220] width 126 height 11
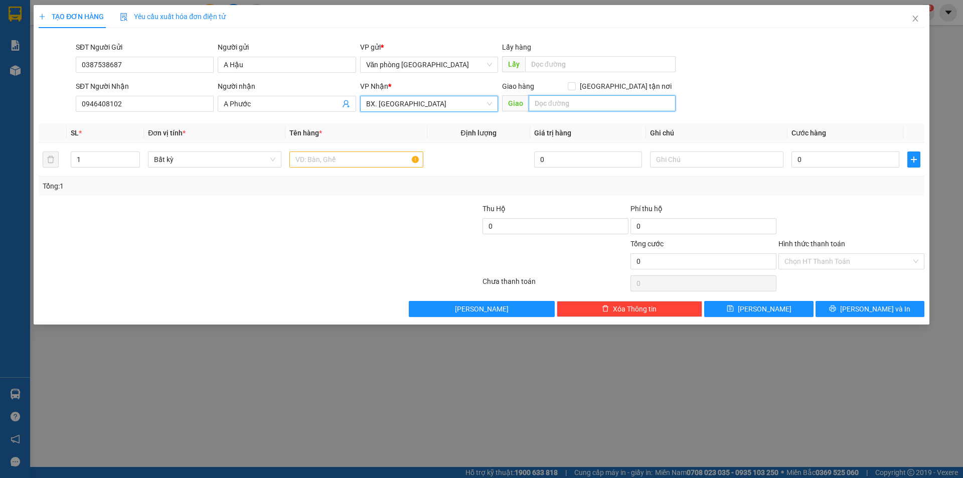
click at [555, 106] on input "text" at bounding box center [602, 103] width 147 height 16
type input "D"
type input "Đ"
type input "D"
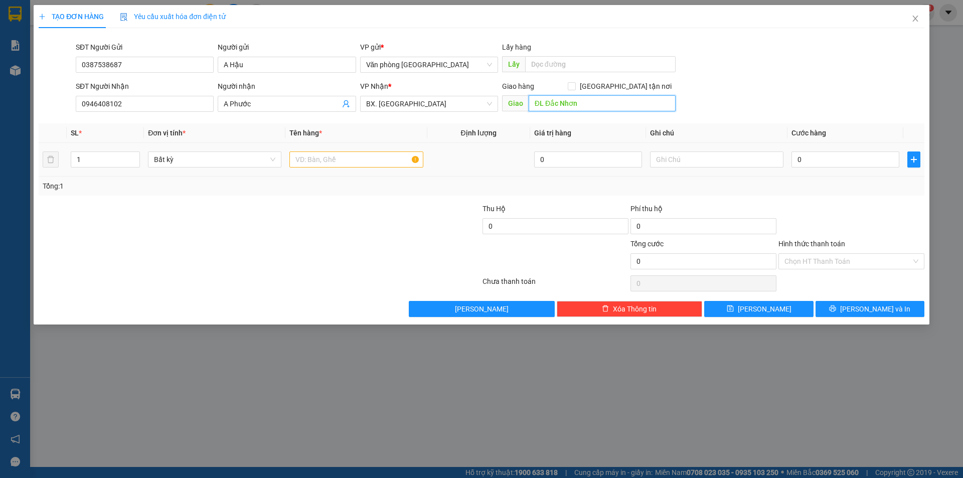
type input "ĐL Đắc Nhơn"
click at [337, 150] on div at bounding box center [355, 160] width 133 height 20
click at [336, 155] on input "text" at bounding box center [355, 160] width 133 height 16
type input "1 hộp giấy nhỏ"
click at [812, 166] on input "0" at bounding box center [846, 160] width 108 height 16
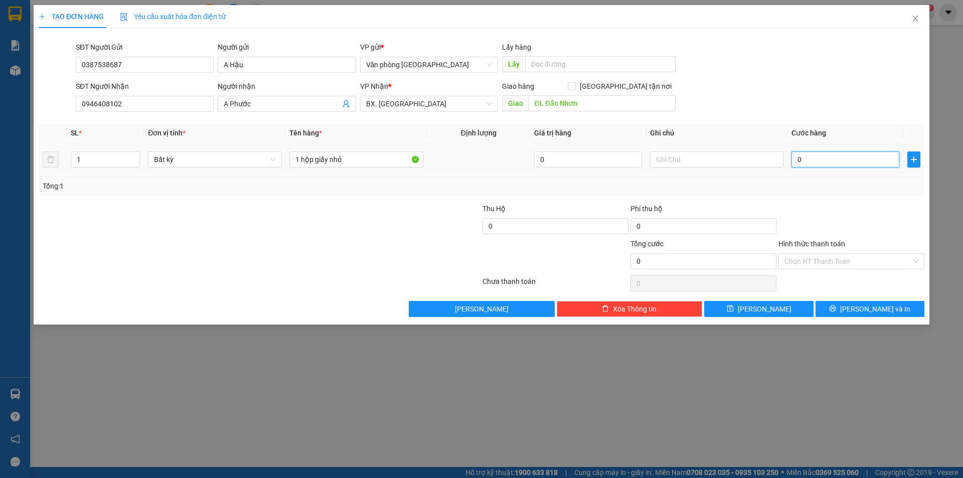
type input "3"
type input "30"
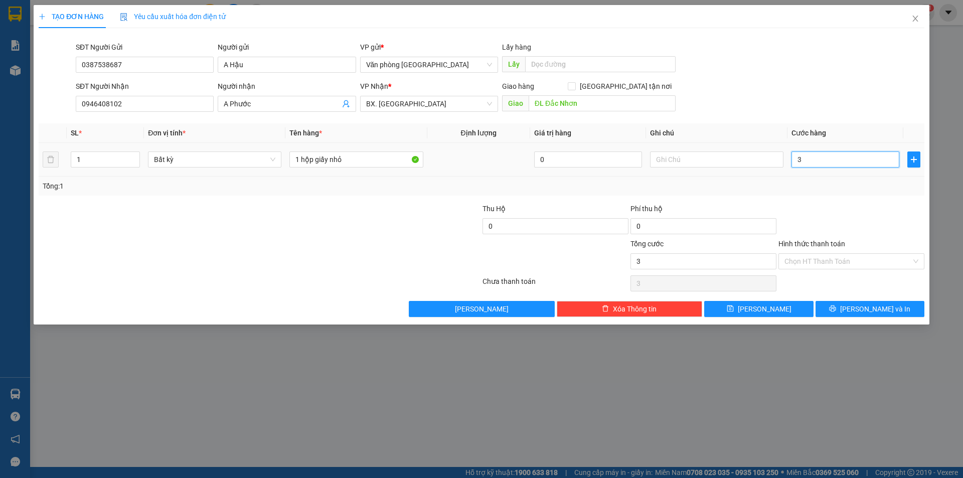
type input "30"
type input "300"
type input "3.000"
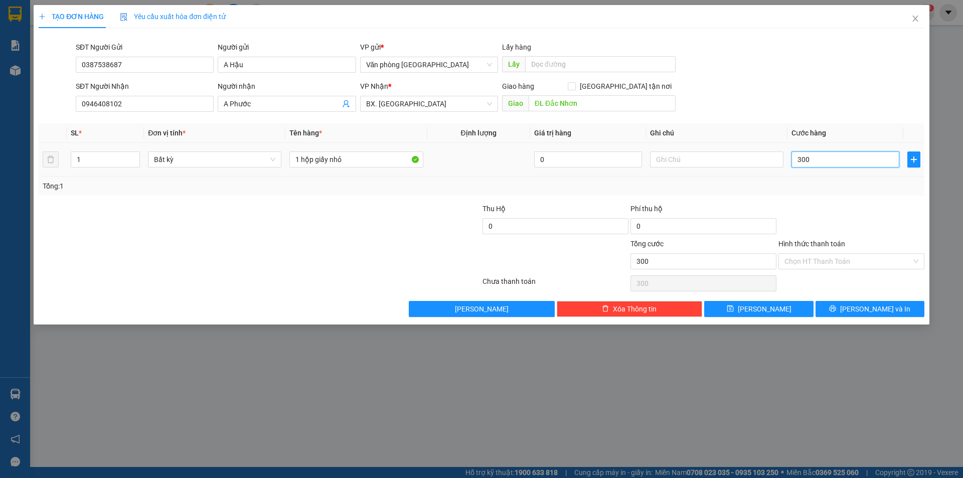
type input "3.000"
type input "30.000"
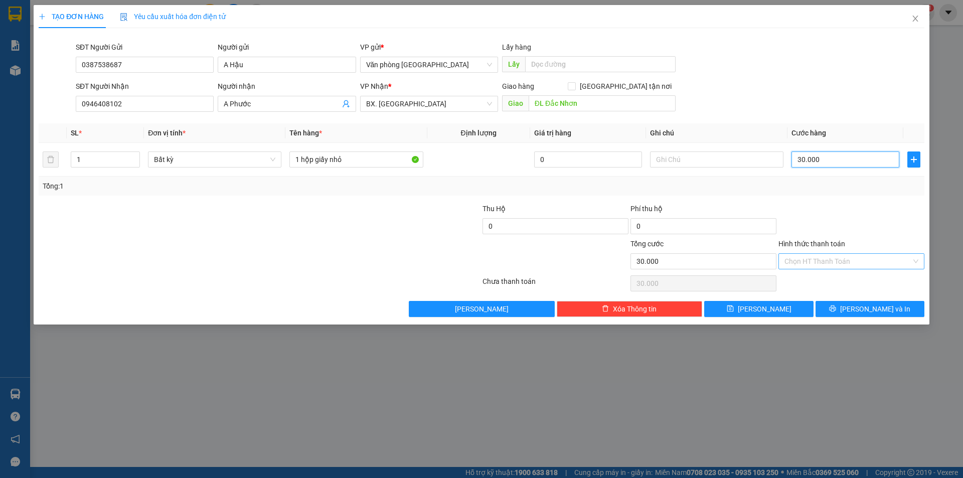
type input "30.000"
click at [817, 263] on input "Hình thức thanh toán" at bounding box center [848, 261] width 127 height 15
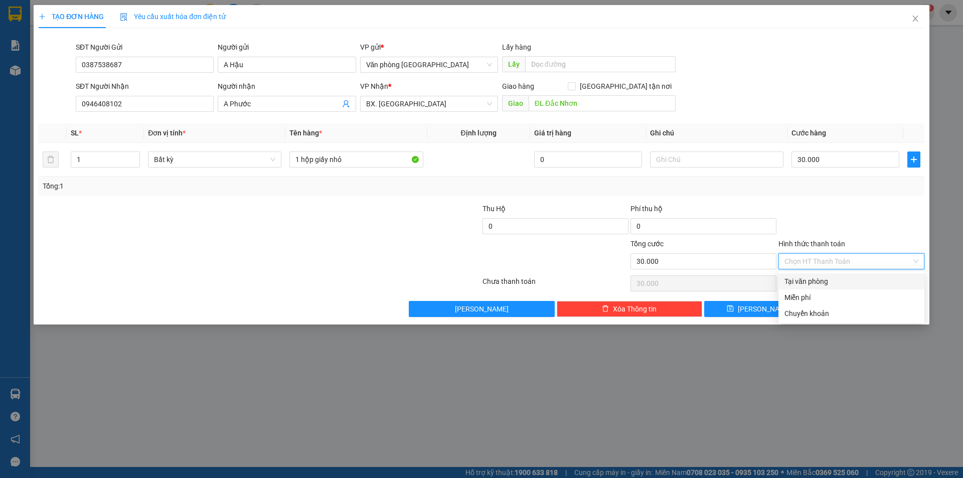
click at [814, 284] on div "Tại văn phòng" at bounding box center [852, 281] width 134 height 11
type input "0"
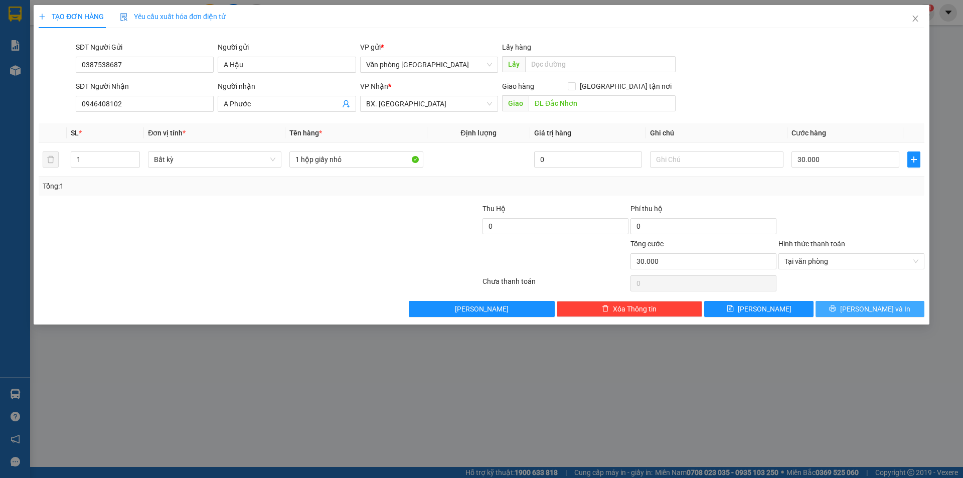
click at [863, 309] on span "[PERSON_NAME] và In" at bounding box center [875, 309] width 70 height 11
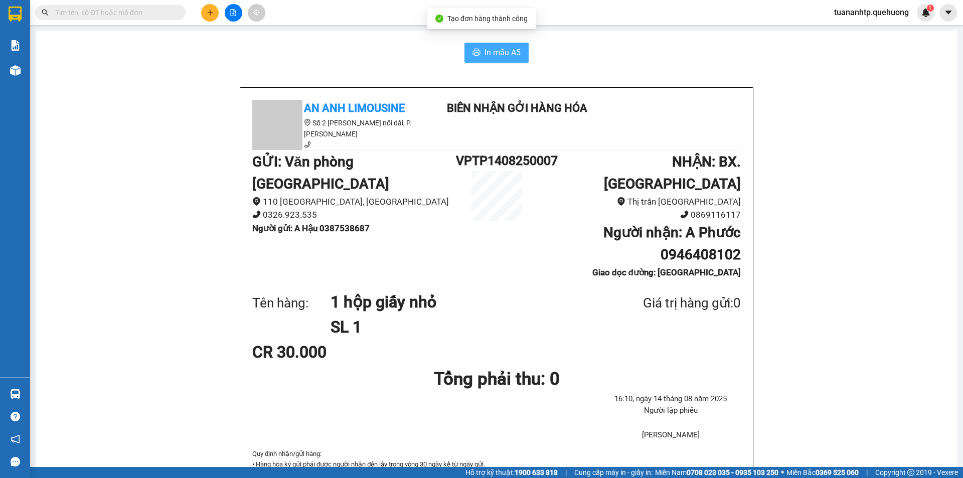
click at [488, 55] on span "In mẫu A5" at bounding box center [503, 52] width 36 height 13
click at [214, 11] on button at bounding box center [210, 13] width 18 height 18
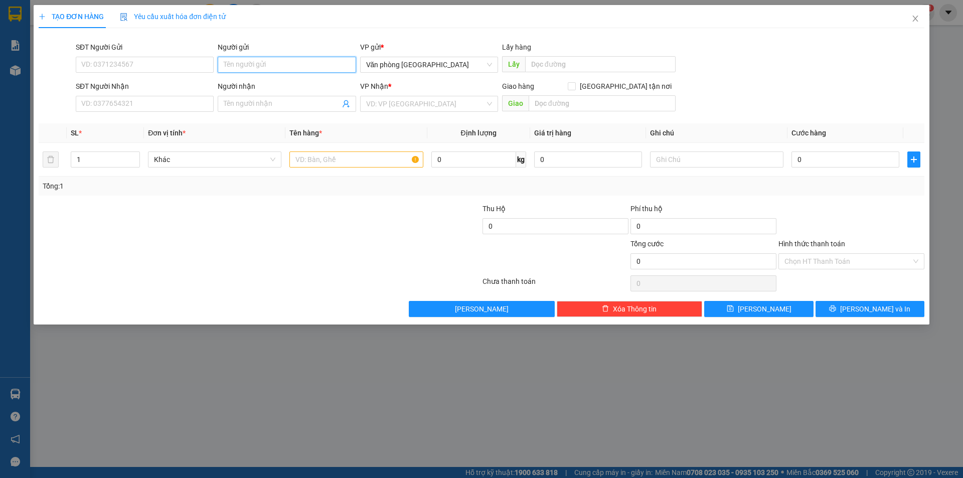
click at [269, 68] on input "Người gửi" at bounding box center [287, 65] width 138 height 16
click at [267, 104] on input "Người nhận" at bounding box center [282, 103] width 116 height 11
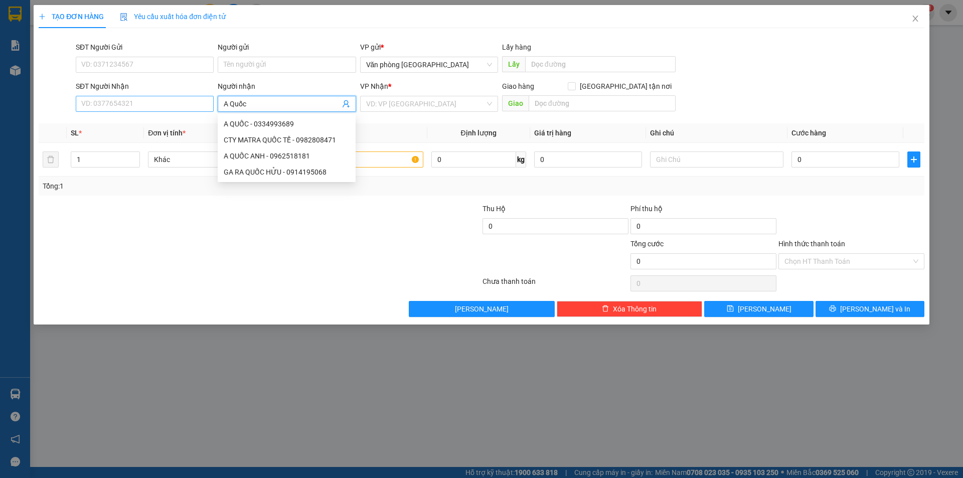
type input "A Quốc"
click at [148, 104] on input "SĐT Người Nhận" at bounding box center [145, 104] width 138 height 16
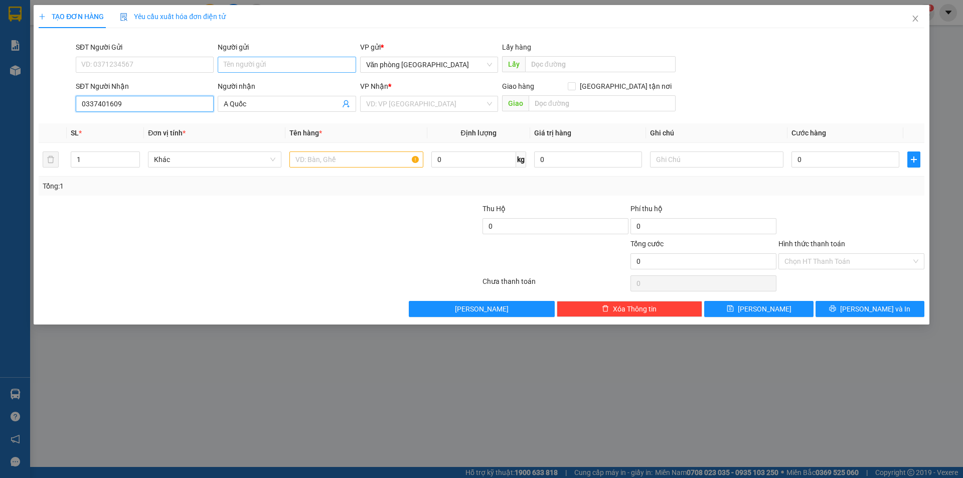
type input "0337401609"
click at [247, 67] on input "Người gửi" at bounding box center [287, 65] width 138 height 16
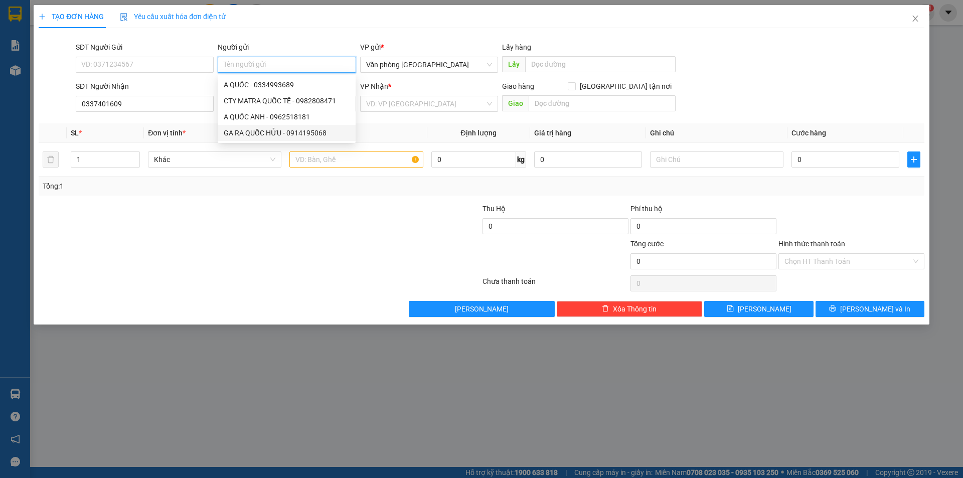
type input "T"
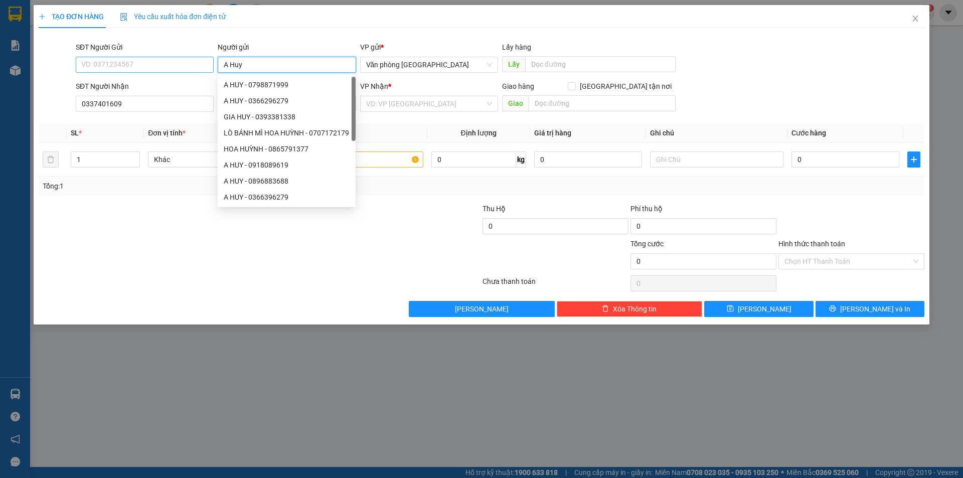
type input "A Huy"
click at [144, 62] on input "SĐT Người Gửi" at bounding box center [145, 65] width 138 height 16
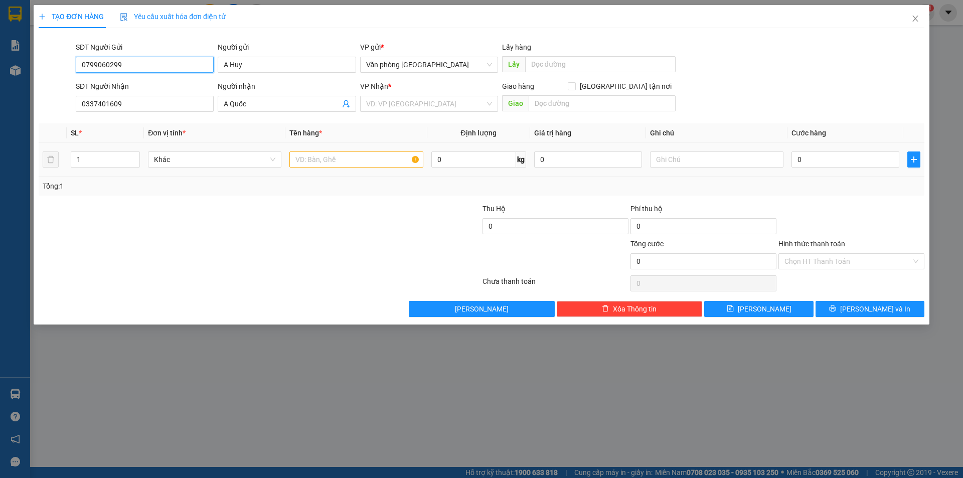
type input "0799060299"
click at [307, 159] on input "text" at bounding box center [355, 160] width 133 height 16
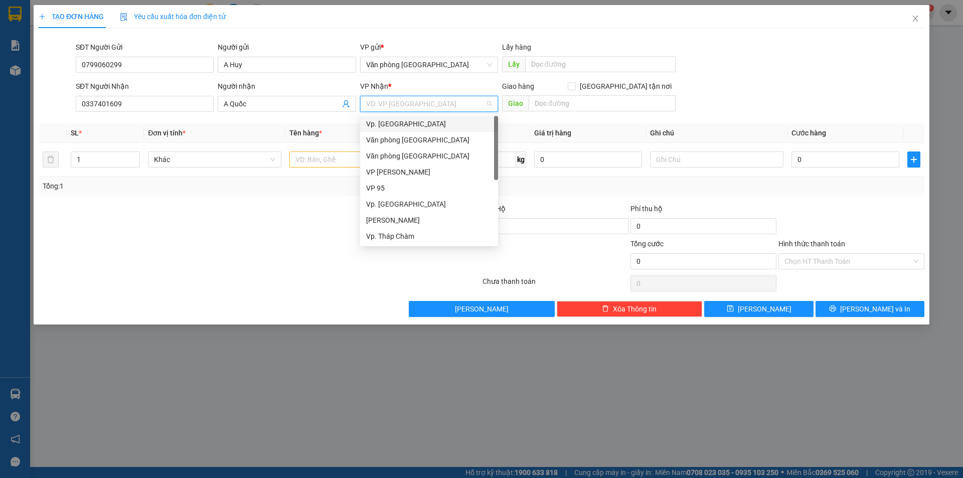
click at [419, 102] on input "search" at bounding box center [425, 103] width 119 height 15
click at [391, 232] on div "Vp. Tháp Chàm" at bounding box center [429, 236] width 126 height 11
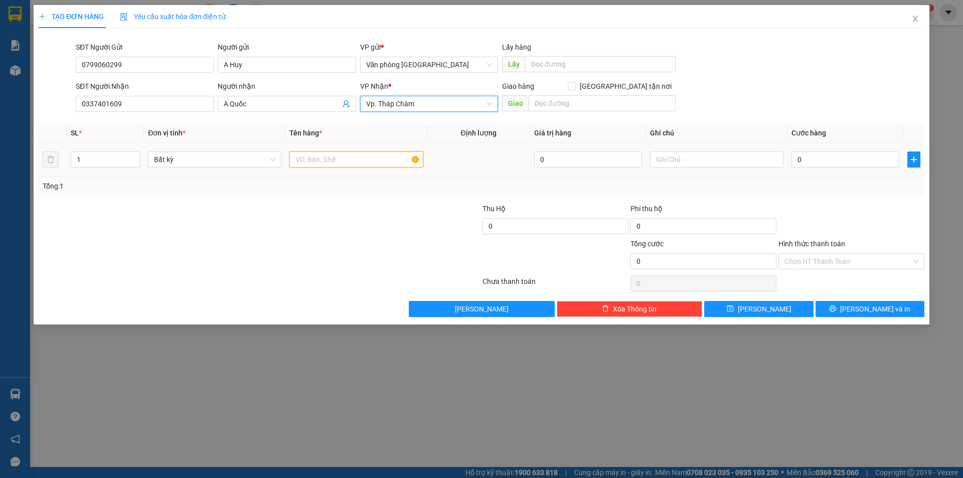
click at [343, 159] on input "text" at bounding box center [355, 160] width 133 height 16
type input "1 hộp giấy bọc bị"
click at [811, 257] on input "Hình thức thanh toán" at bounding box center [848, 261] width 127 height 15
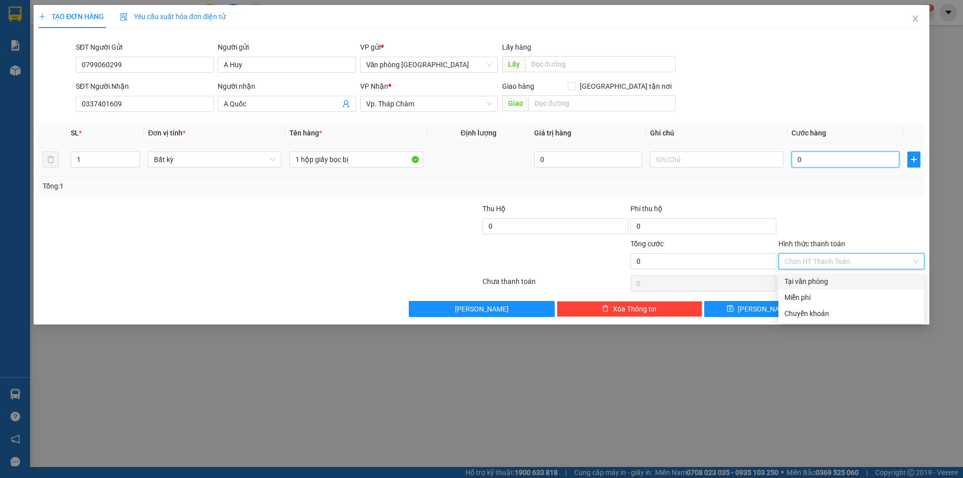
click at [818, 157] on input "0" at bounding box center [846, 160] width 108 height 16
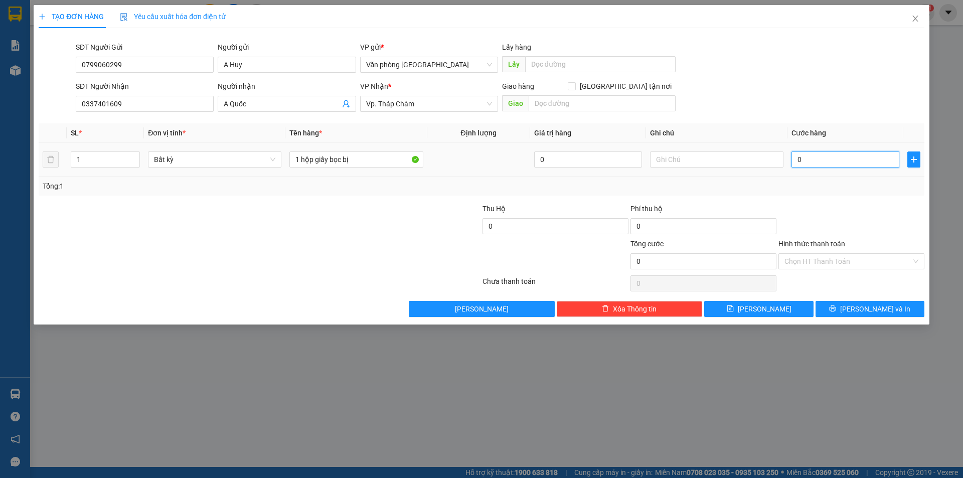
type input "3"
type input "30"
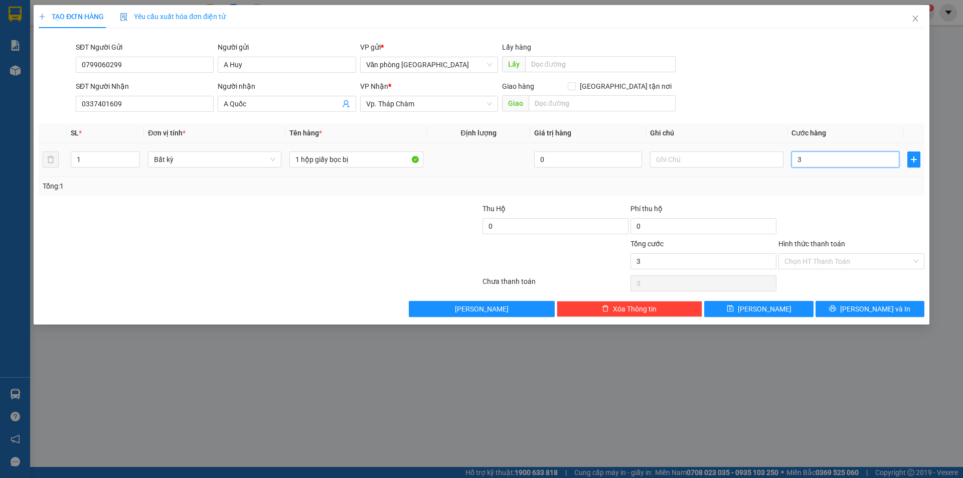
type input "30"
type input "300"
type input "3.000"
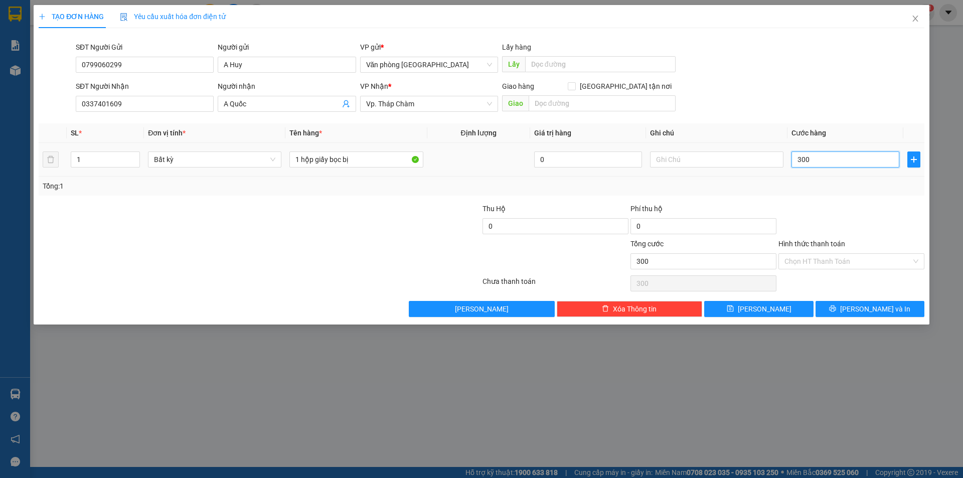
type input "3.000"
type input "30.000"
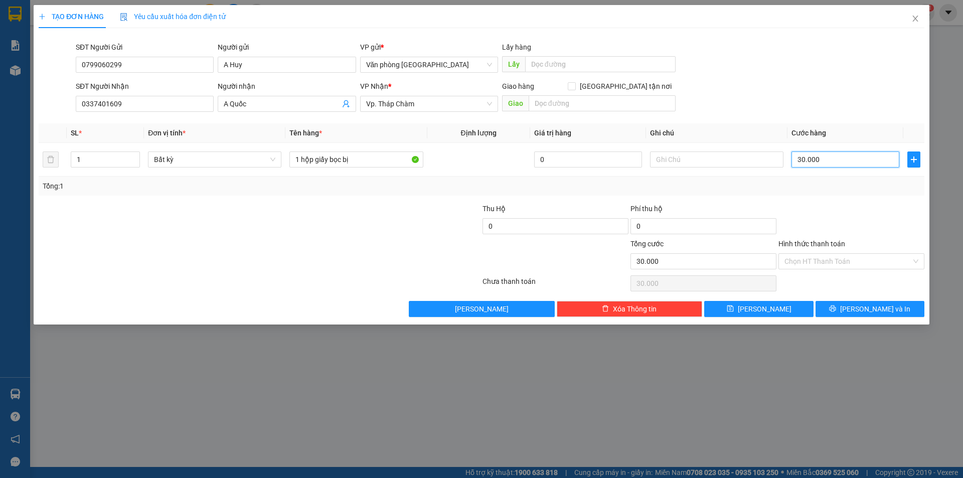
type input "300.000"
type input "30.000"
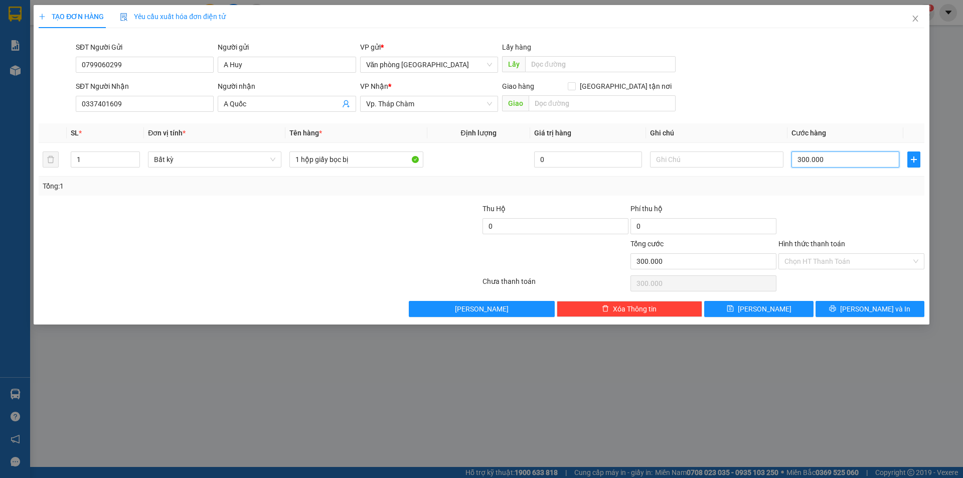
type input "30.000"
click at [805, 258] on input "Hình thức thanh toán" at bounding box center [848, 261] width 127 height 15
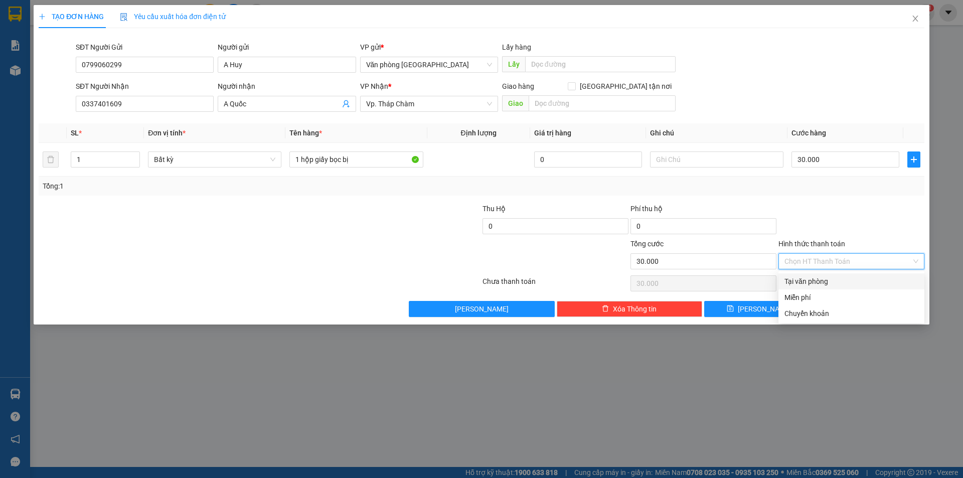
drag, startPoint x: 749, startPoint y: 199, endPoint x: 736, endPoint y: 213, distance: 19.2
click at [748, 199] on div "Transit Pickup Surcharge Ids Transit Deliver Surcharge Ids Transit Deliver Surc…" at bounding box center [482, 176] width 886 height 281
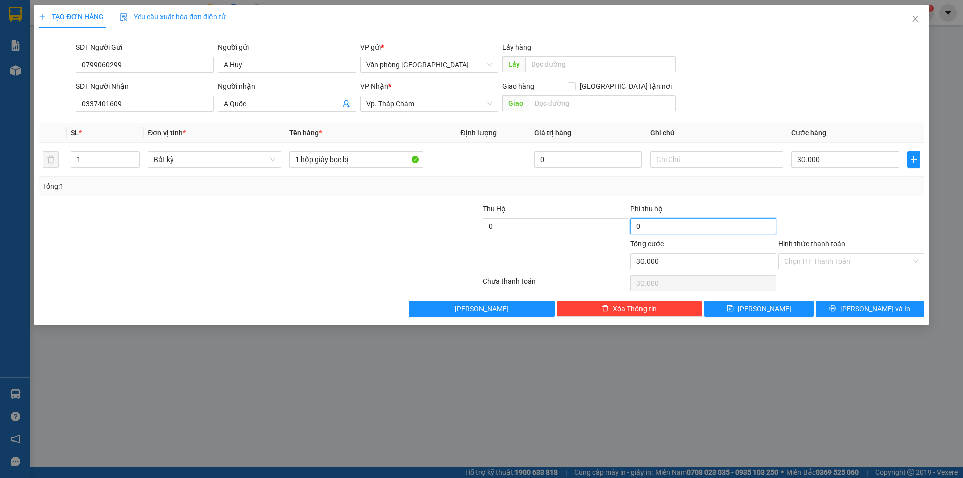
click at [688, 232] on input "0" at bounding box center [704, 226] width 146 height 16
click at [866, 311] on span "[PERSON_NAME] và In" at bounding box center [875, 309] width 70 height 11
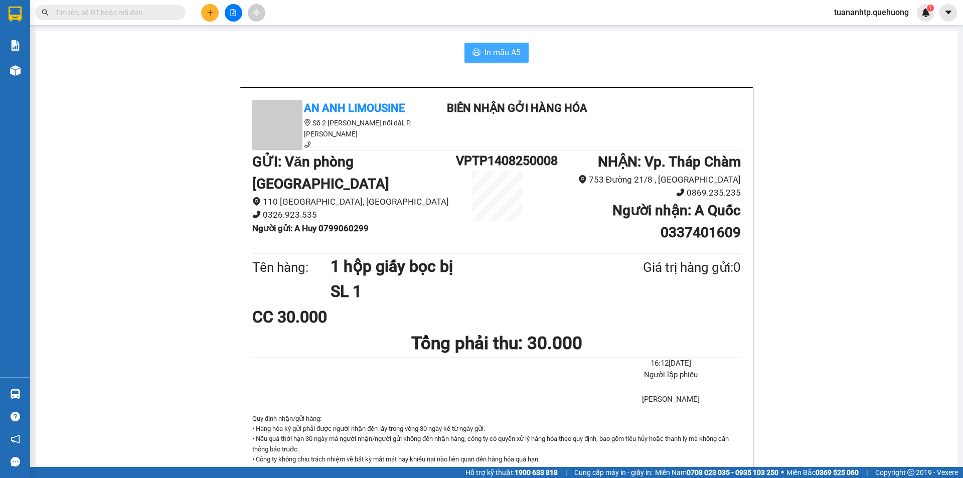
click at [496, 51] on span "In mẫu A5" at bounding box center [503, 52] width 36 height 13
click at [211, 10] on icon "plus" at bounding box center [210, 12] width 7 height 7
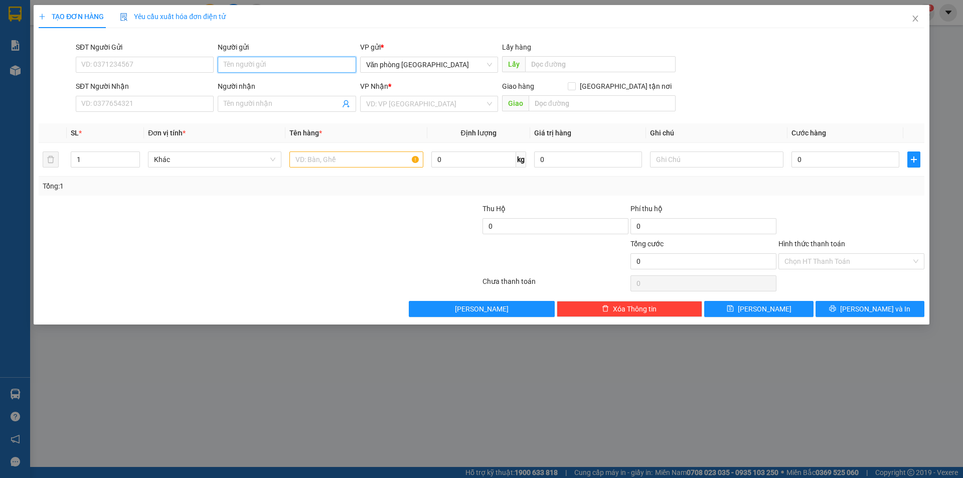
click at [281, 66] on input "Người gửi" at bounding box center [287, 65] width 138 height 16
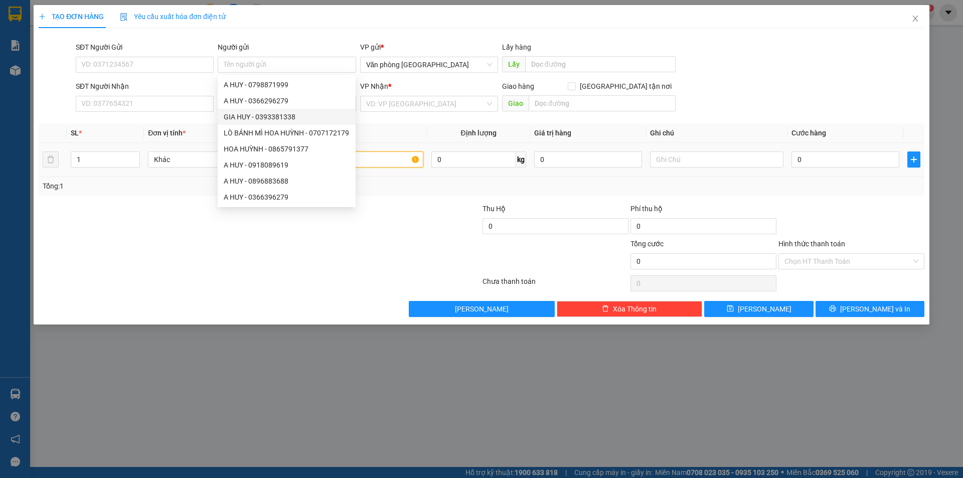
click at [369, 160] on input "text" at bounding box center [355, 160] width 133 height 16
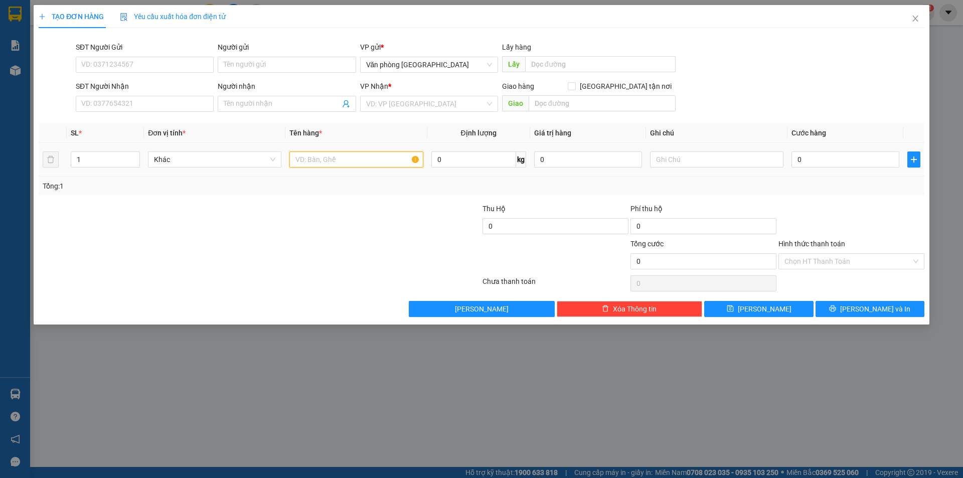
click at [369, 159] on input "text" at bounding box center [355, 160] width 133 height 16
type input "1 Thùng Giấy Quấn keo"
drag, startPoint x: 289, startPoint y: 66, endPoint x: 264, endPoint y: 181, distance: 117.6
click at [289, 67] on input "Người gửi" at bounding box center [287, 65] width 138 height 16
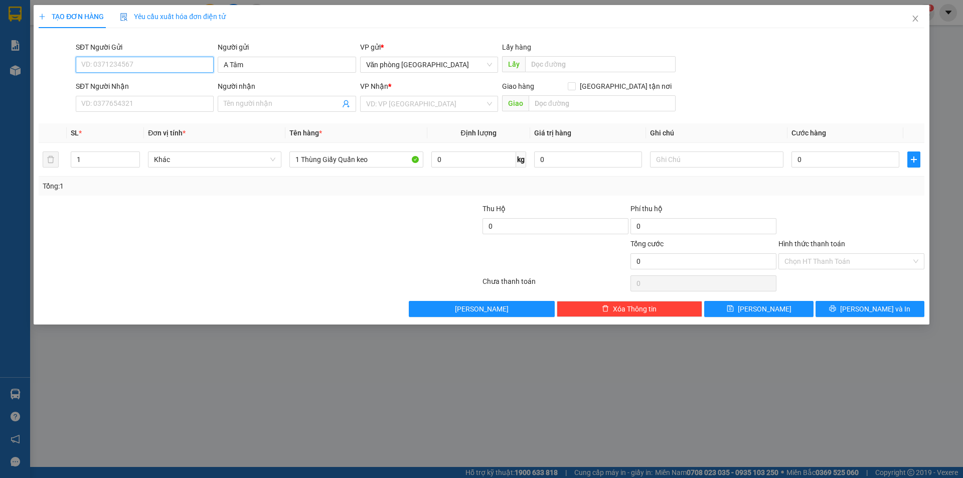
click at [136, 65] on input "SĐT Người Gửi" at bounding box center [145, 65] width 138 height 16
click at [299, 71] on input "A Tâm" at bounding box center [287, 65] width 138 height 16
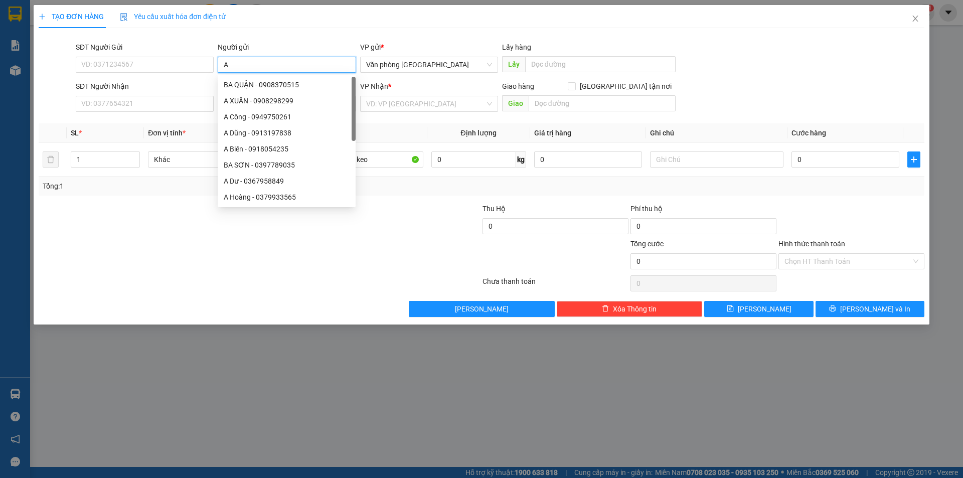
type input "A"
type input "[PERSON_NAME]"
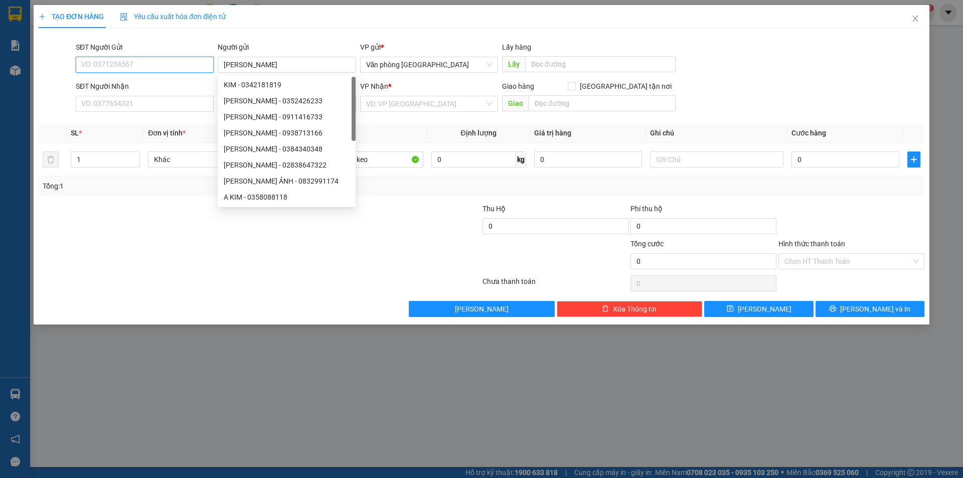
click at [177, 64] on input "SĐT Người Gửi" at bounding box center [145, 65] width 138 height 16
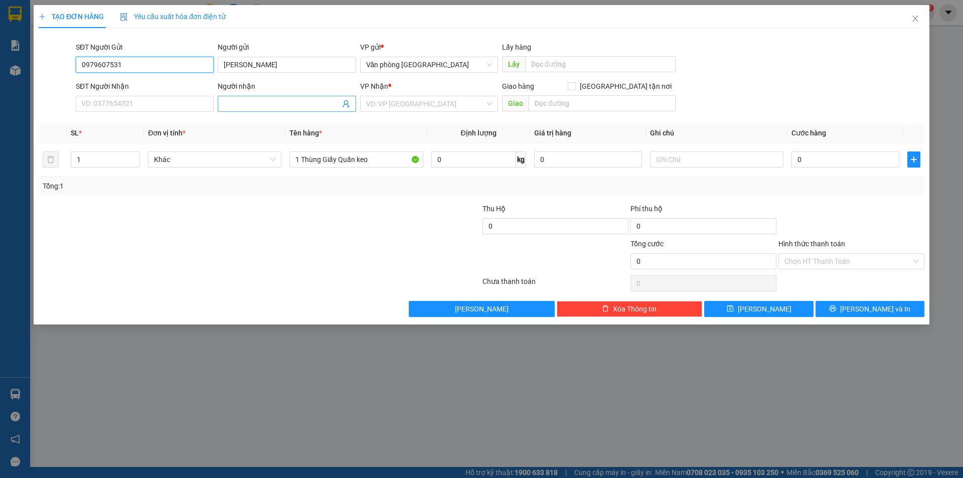
type input "0979607531"
click at [228, 108] on input "Người nhận" at bounding box center [282, 103] width 116 height 11
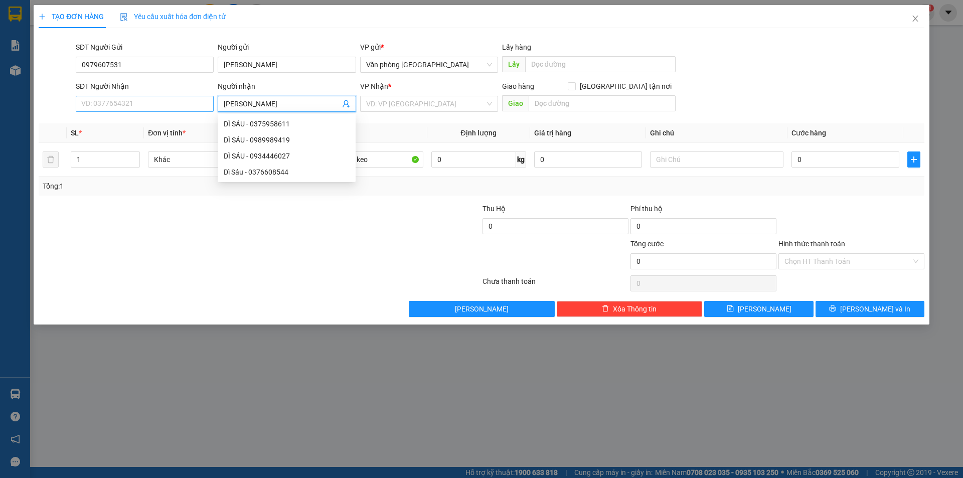
type input "[PERSON_NAME]"
click at [166, 104] on input "SĐT Người Nhận" at bounding box center [145, 104] width 138 height 16
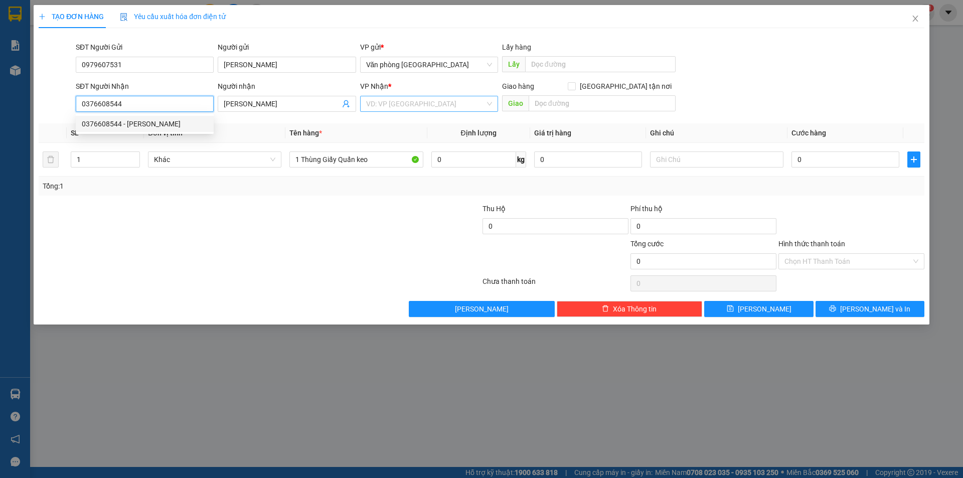
type input "0376608544"
click at [401, 102] on input "search" at bounding box center [425, 103] width 119 height 15
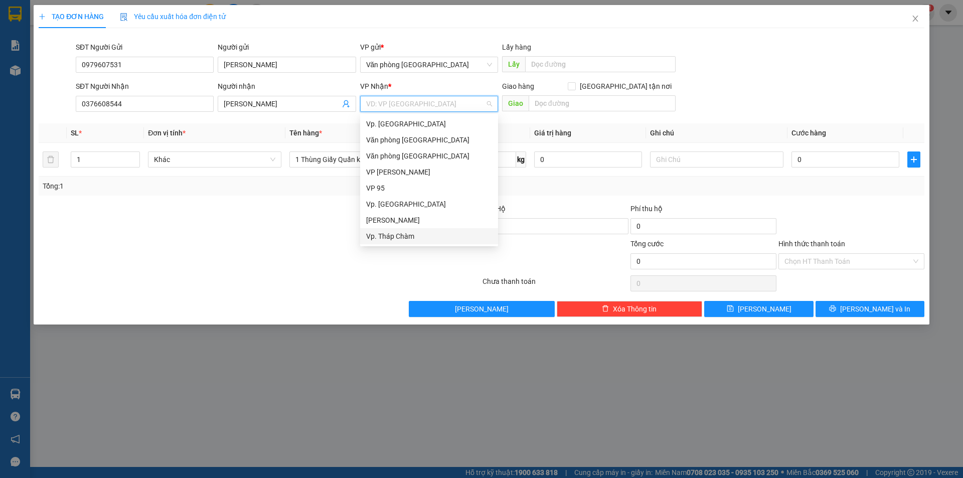
click at [391, 237] on div "Vp. Tháp Chàm" at bounding box center [429, 236] width 126 height 11
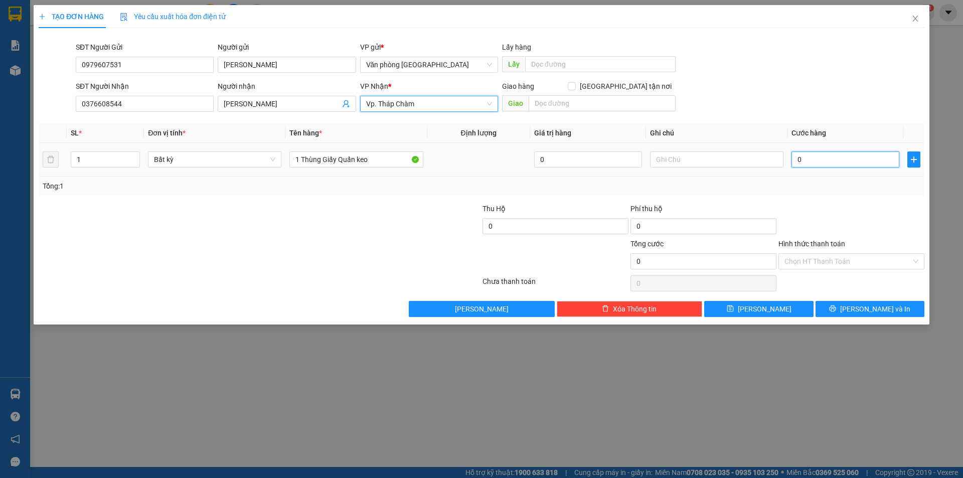
click at [807, 160] on input "0" at bounding box center [846, 160] width 108 height 16
click at [801, 163] on input "0" at bounding box center [846, 160] width 108 height 16
click at [801, 162] on input "0" at bounding box center [846, 160] width 108 height 16
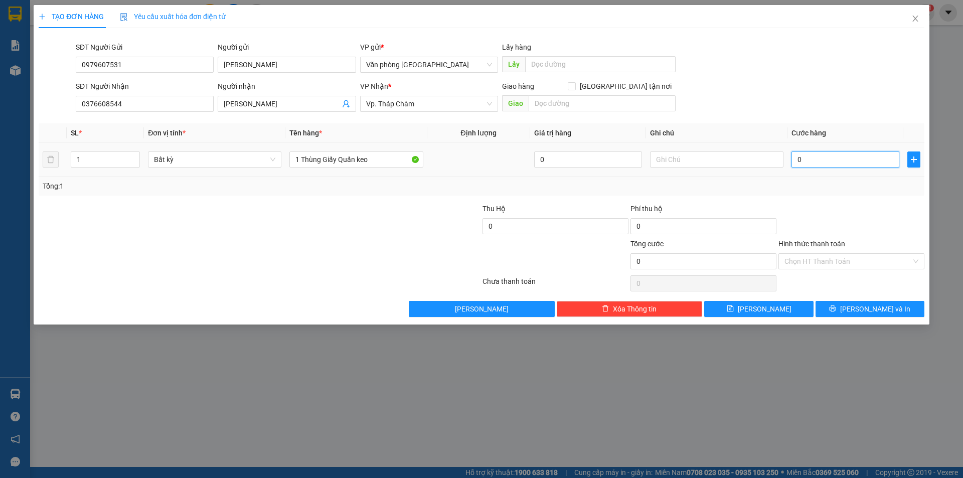
click at [801, 162] on input "0" at bounding box center [846, 160] width 108 height 16
click at [797, 159] on input "0" at bounding box center [846, 160] width 108 height 16
type input "50"
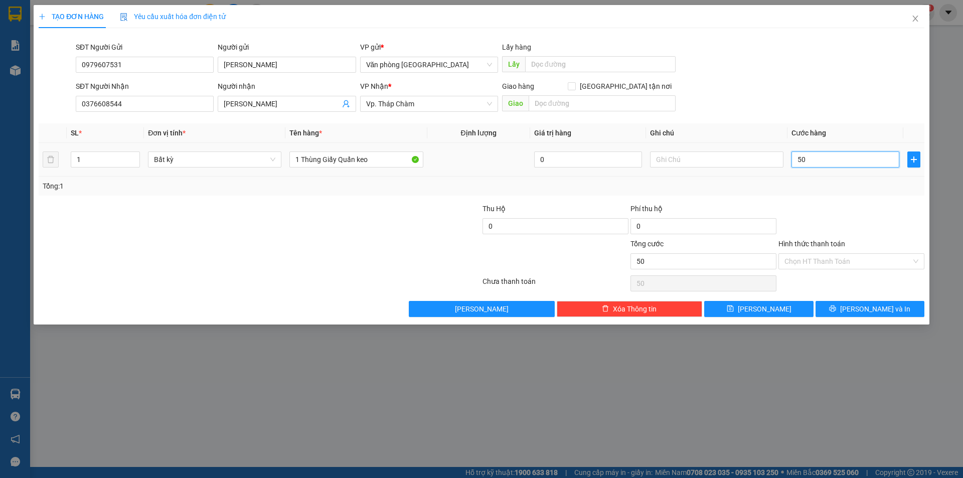
type input "500"
type input "5.000"
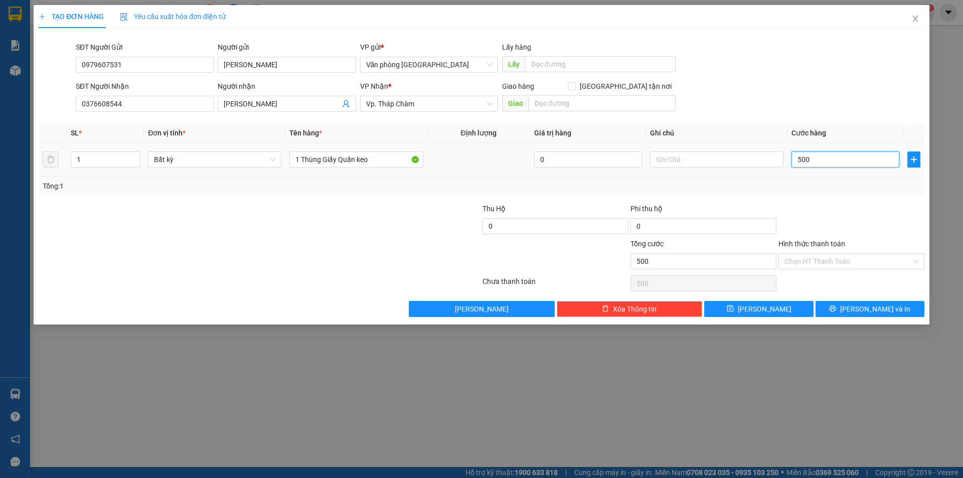
type input "5.000"
type input "50.000"
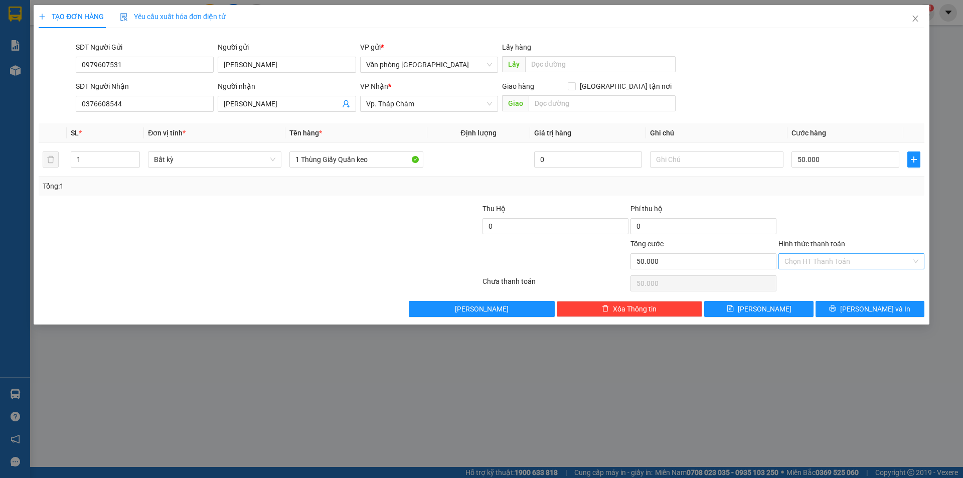
click at [838, 267] on input "Hình thức thanh toán" at bounding box center [848, 261] width 127 height 15
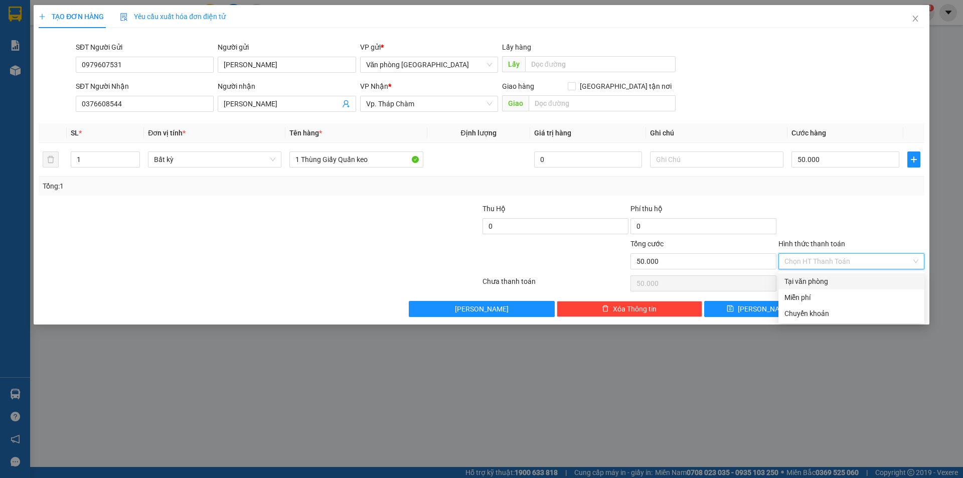
click at [833, 276] on div "Tại văn phòng" at bounding box center [852, 281] width 134 height 11
type input "0"
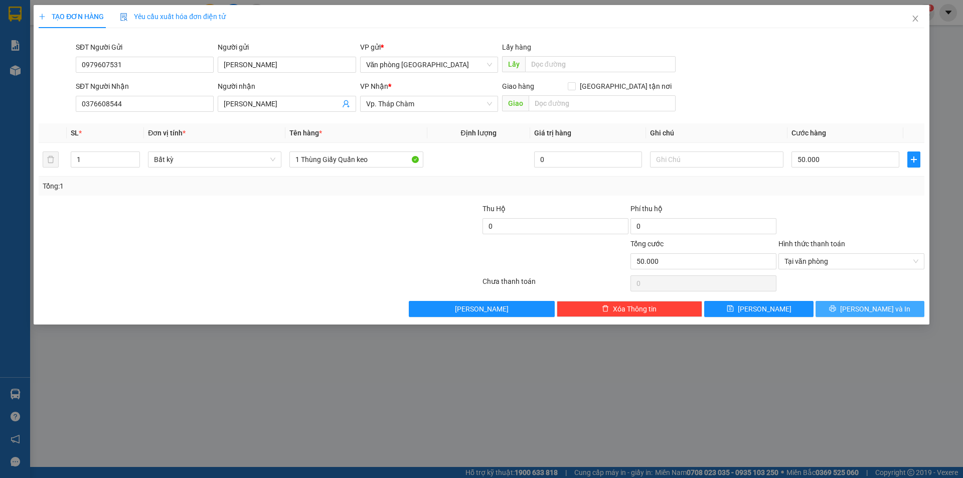
click at [875, 306] on span "[PERSON_NAME] và In" at bounding box center [875, 309] width 70 height 11
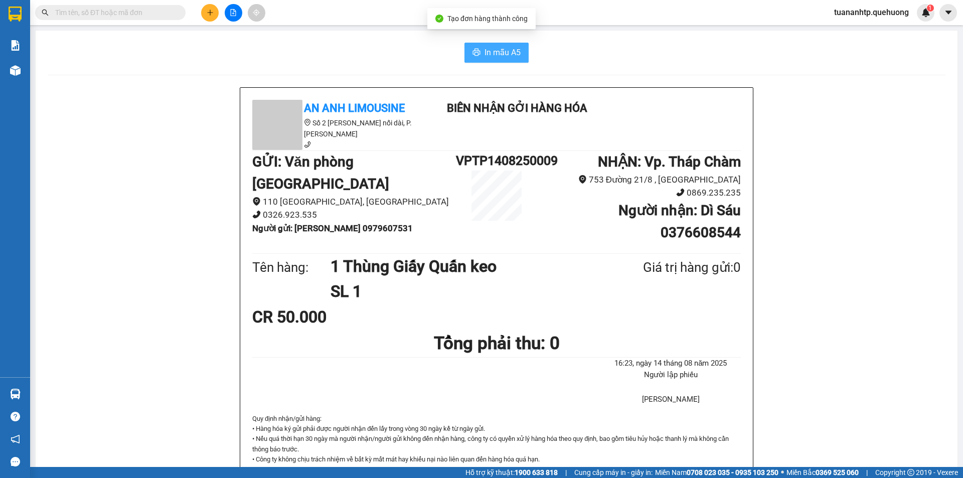
click at [497, 50] on span "In mẫu A5" at bounding box center [503, 52] width 36 height 13
